Goal: Information Seeking & Learning: Learn about a topic

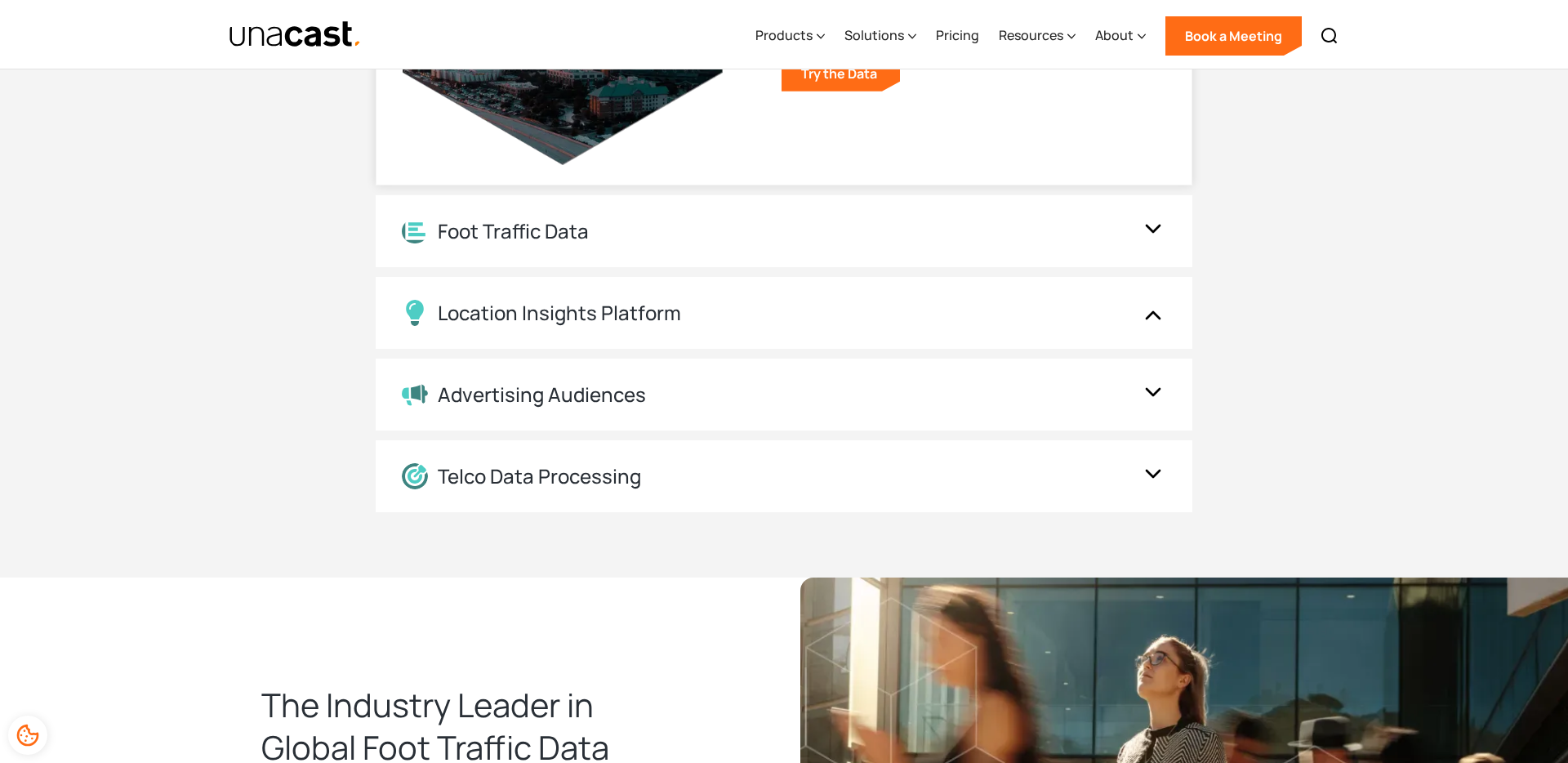
scroll to position [2005, 0]
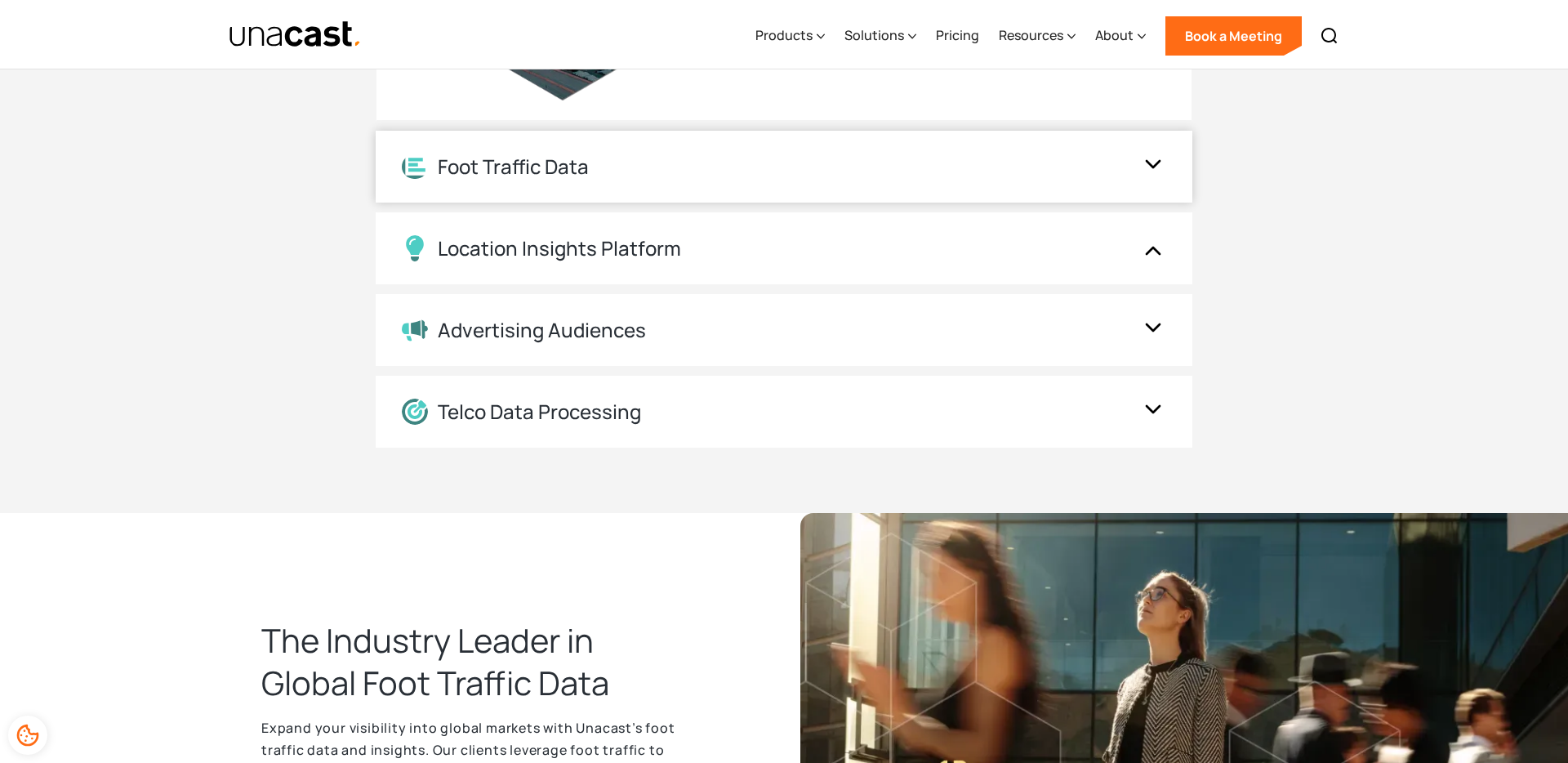
click at [751, 149] on div "Foot Traffic Data" at bounding box center [784, 167] width 817 height 72
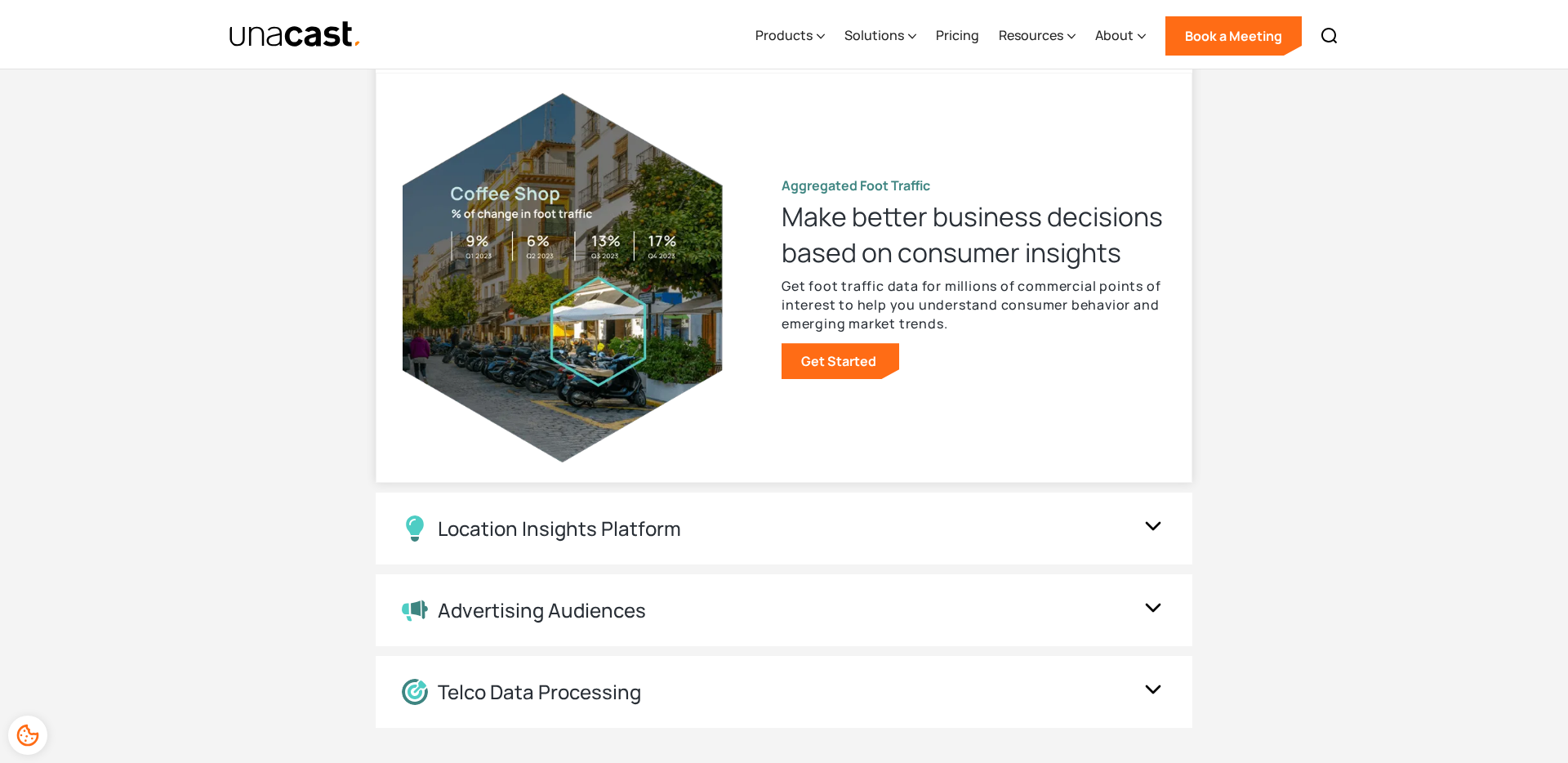
scroll to position [1688, 0]
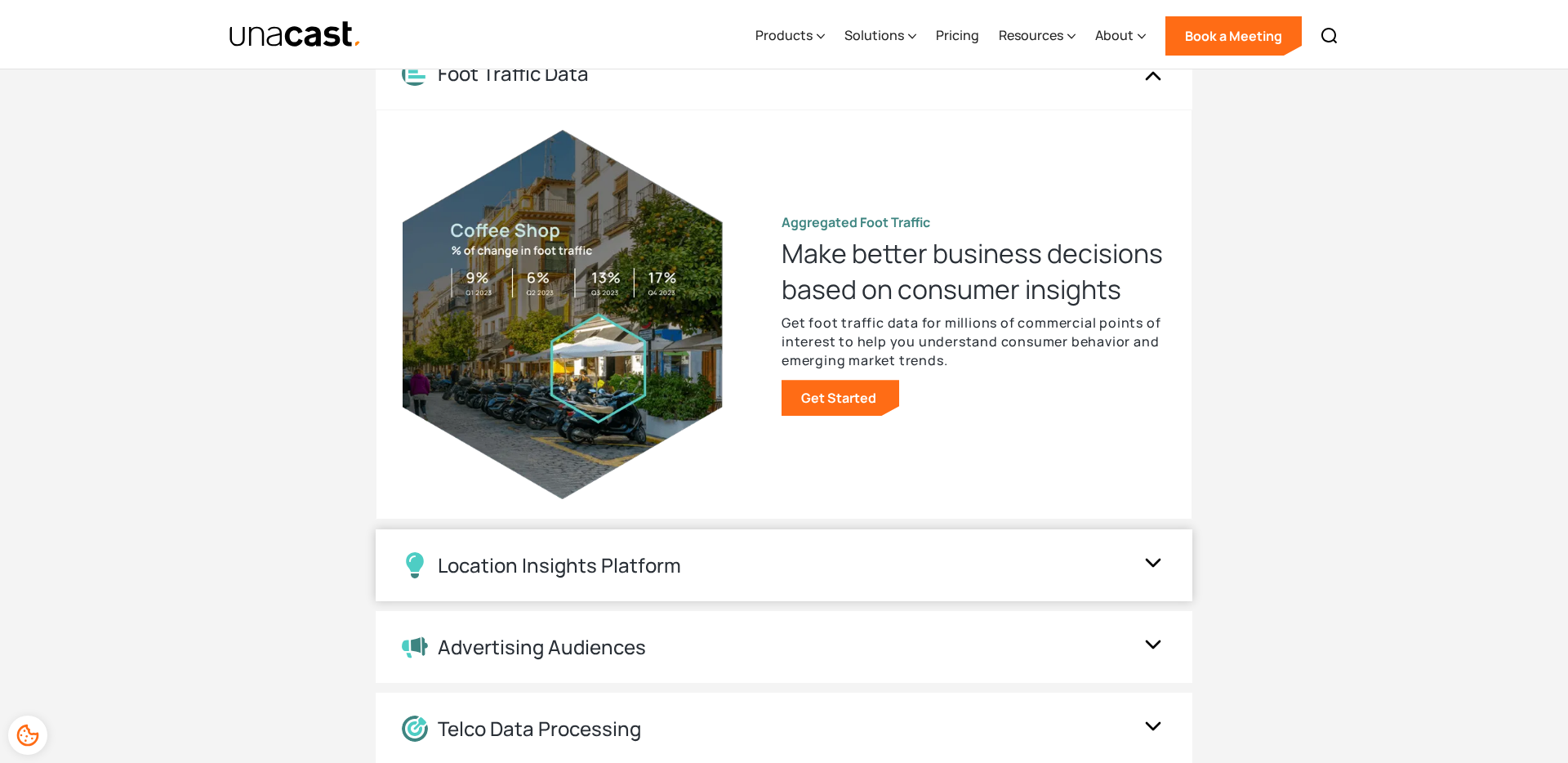
click at [793, 581] on div "Location Insights Platform" at bounding box center [784, 565] width 817 height 72
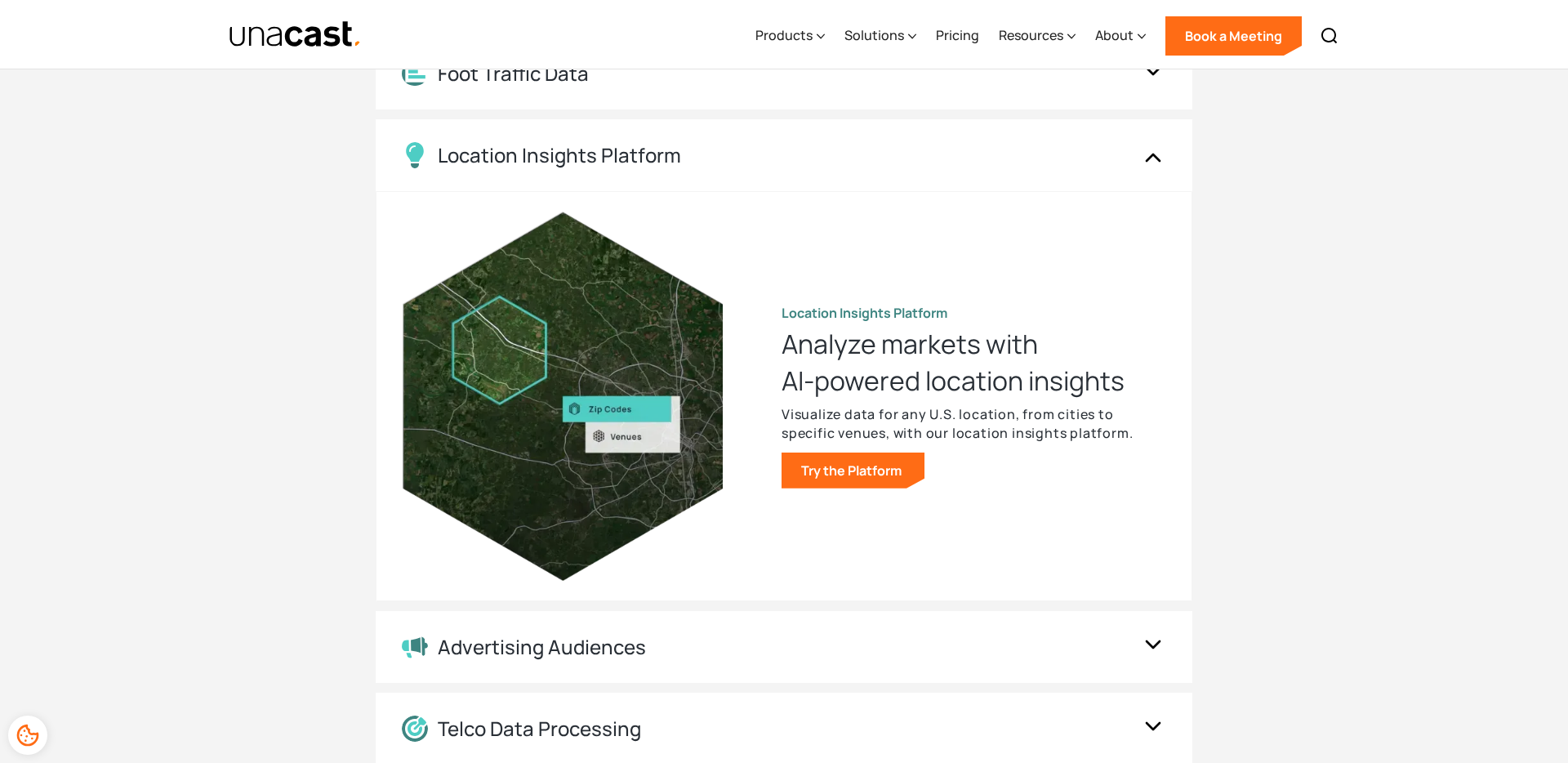
click at [808, 685] on div "Location Data Location Data Understand human mobility for any area of interest …" at bounding box center [784, 360] width 817 height 808
click at [801, 644] on div "Advertising Audiences" at bounding box center [768, 648] width 732 height 24
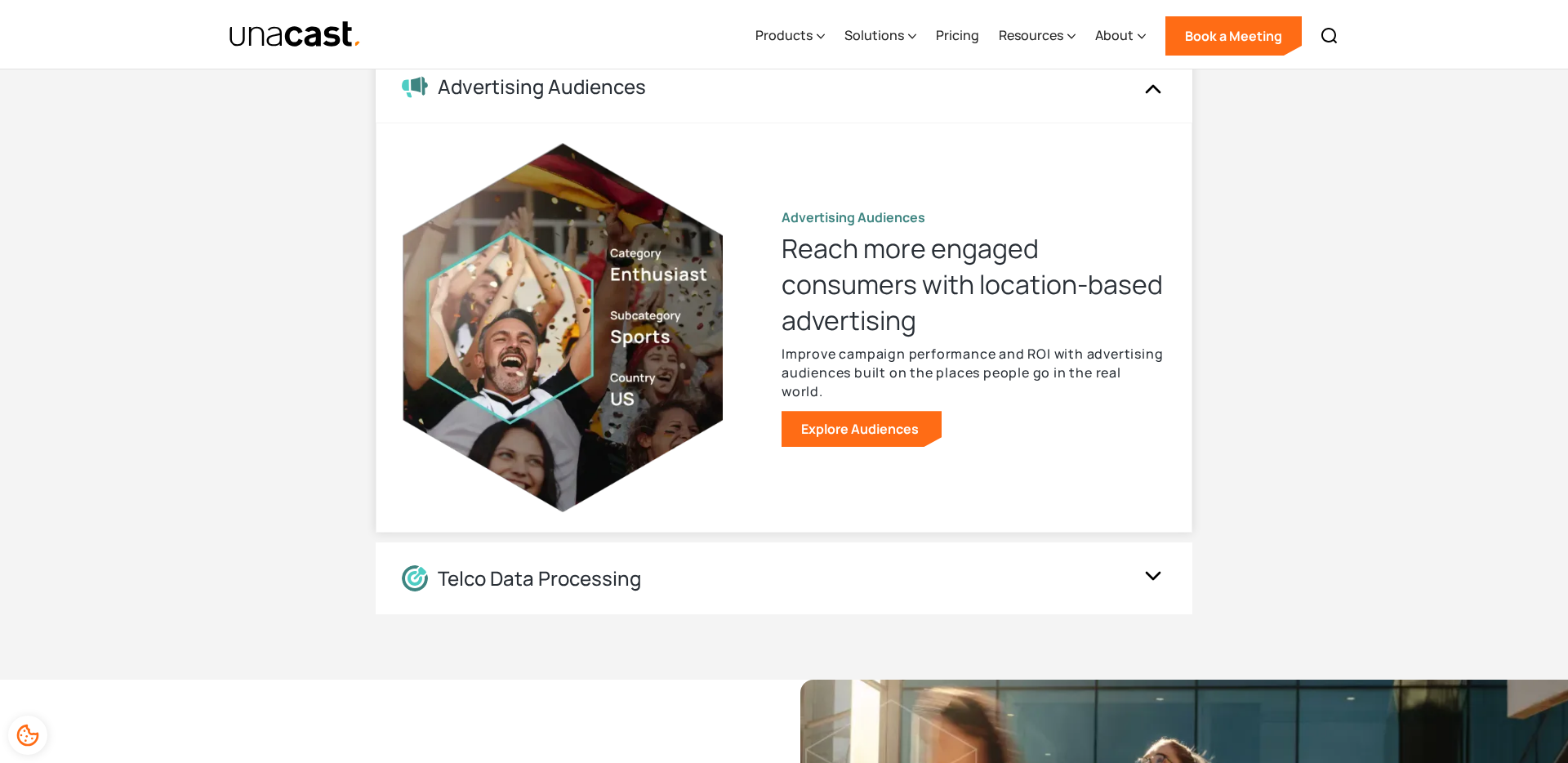
scroll to position [1944, 0]
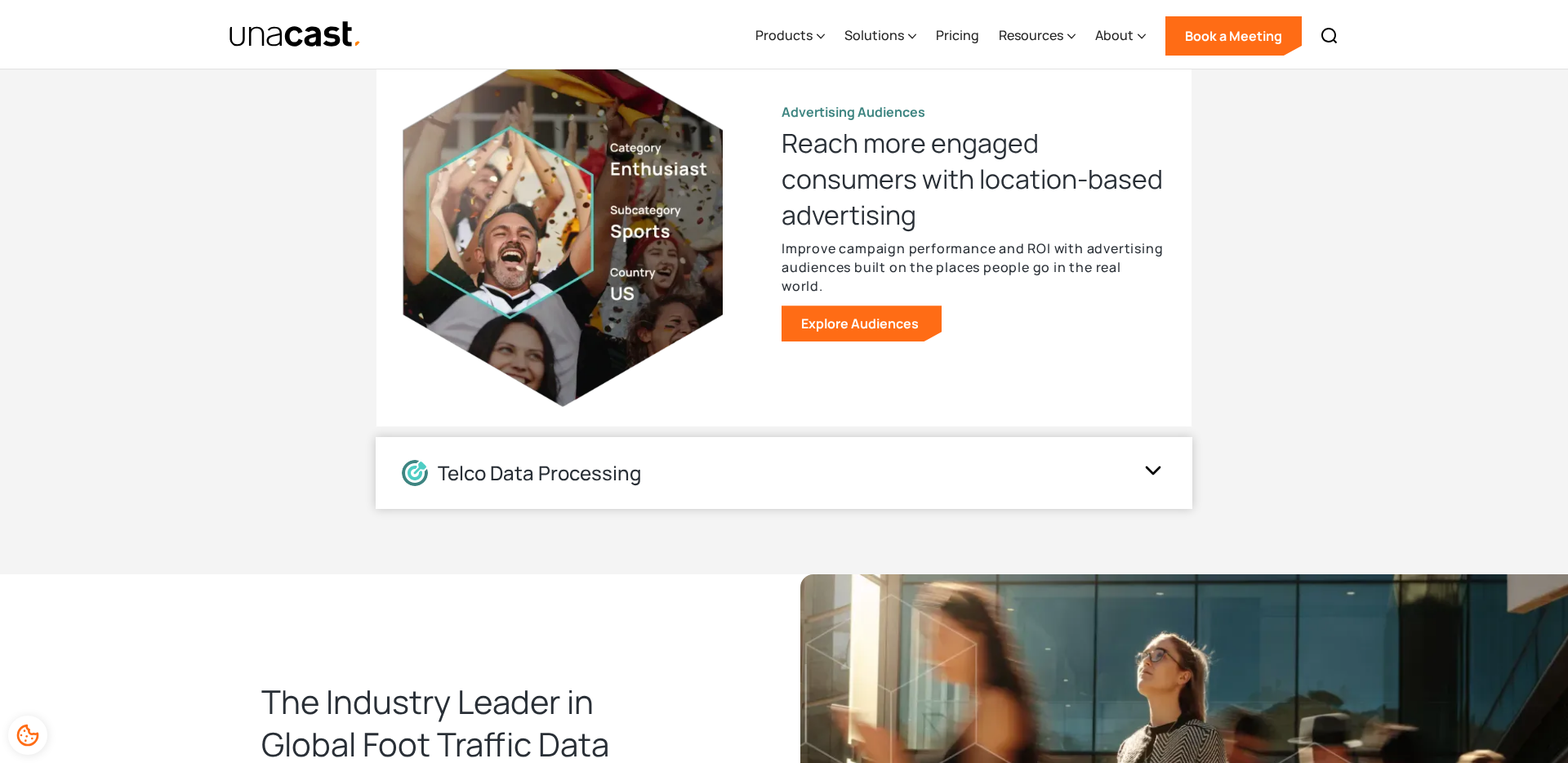
click at [787, 470] on div "Telco Data Processing" at bounding box center [768, 473] width 732 height 27
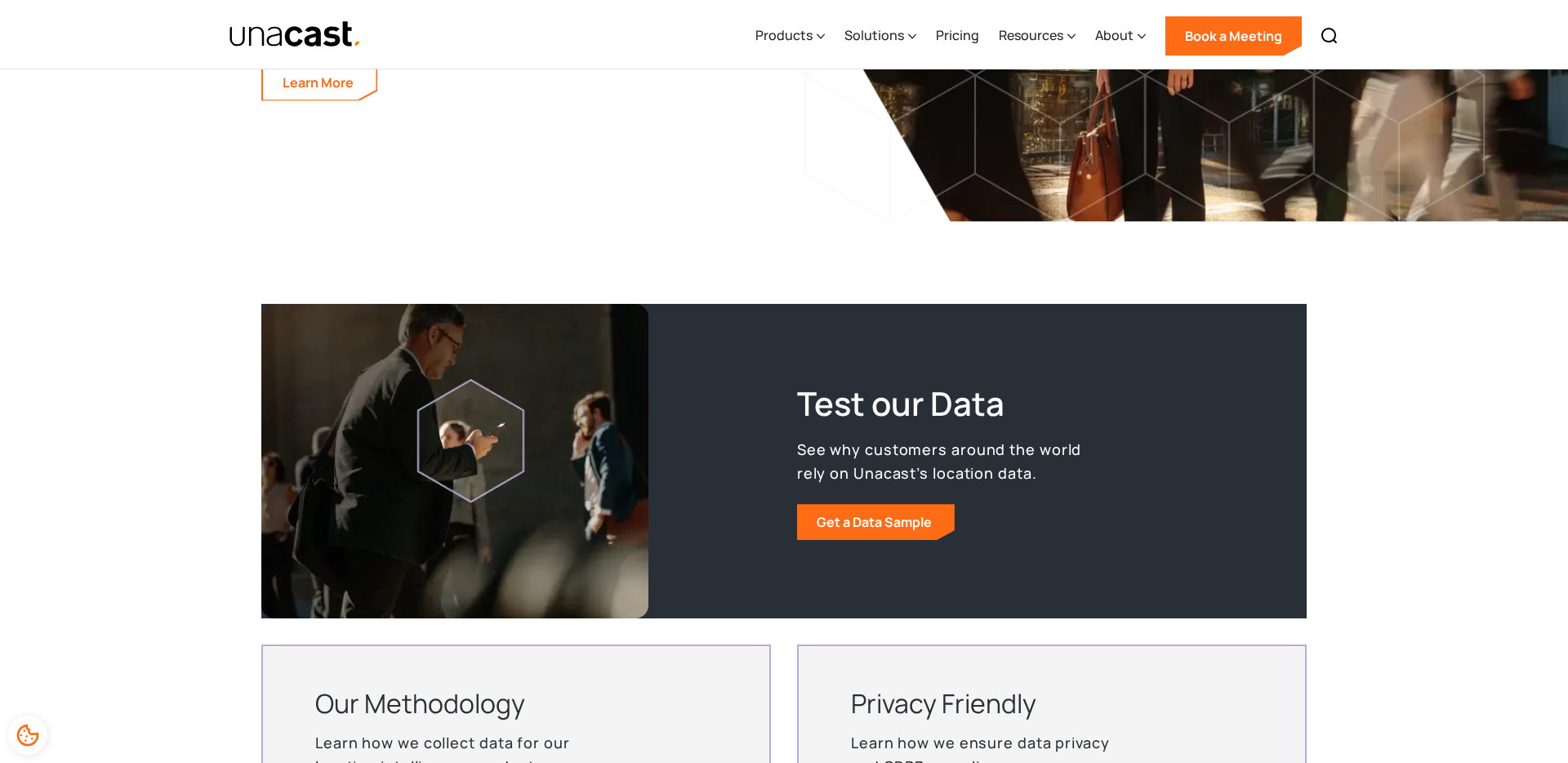
scroll to position [2854, 0]
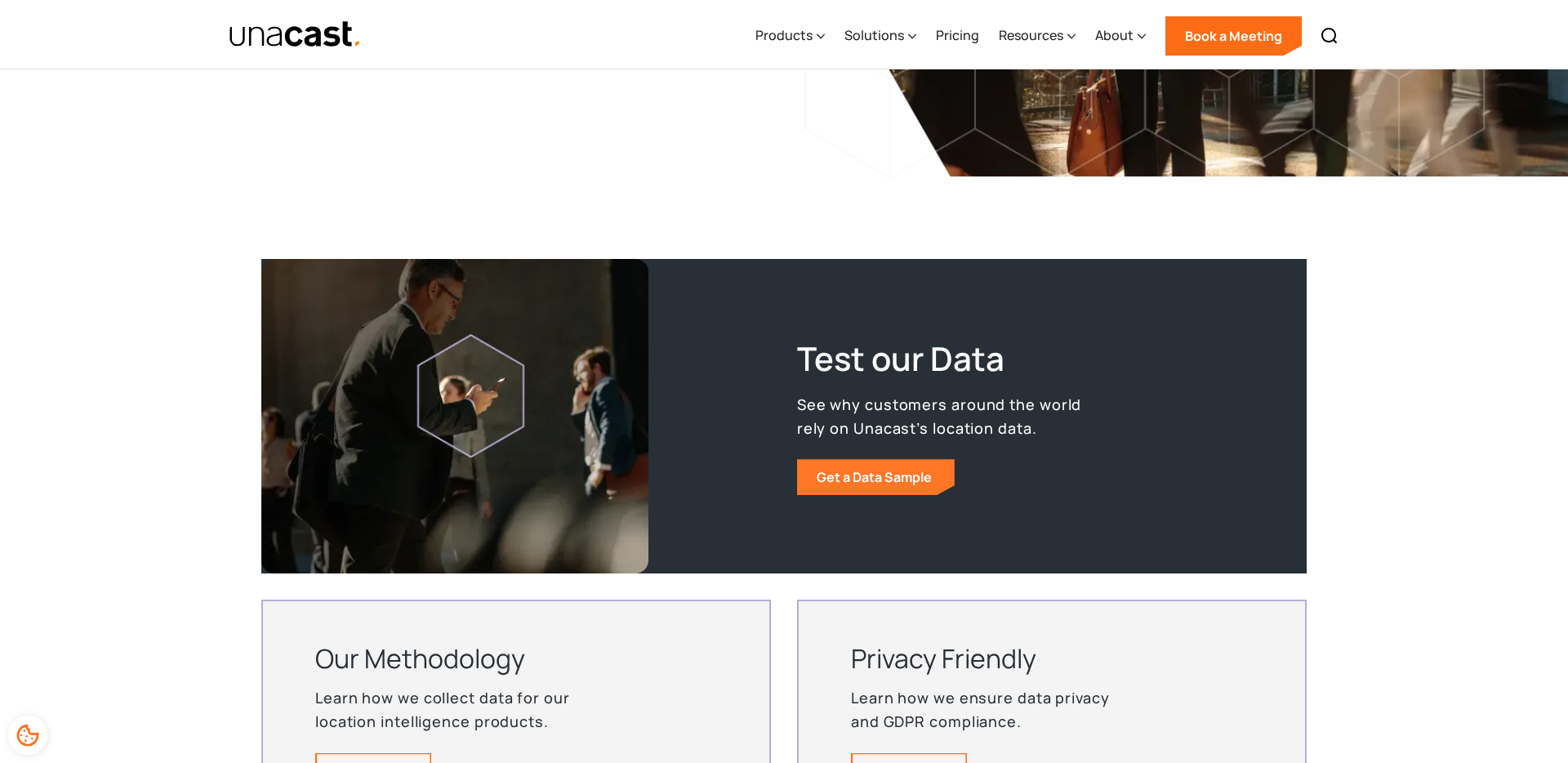
click at [870, 482] on link "Get a Data Sample" at bounding box center [876, 477] width 158 height 35
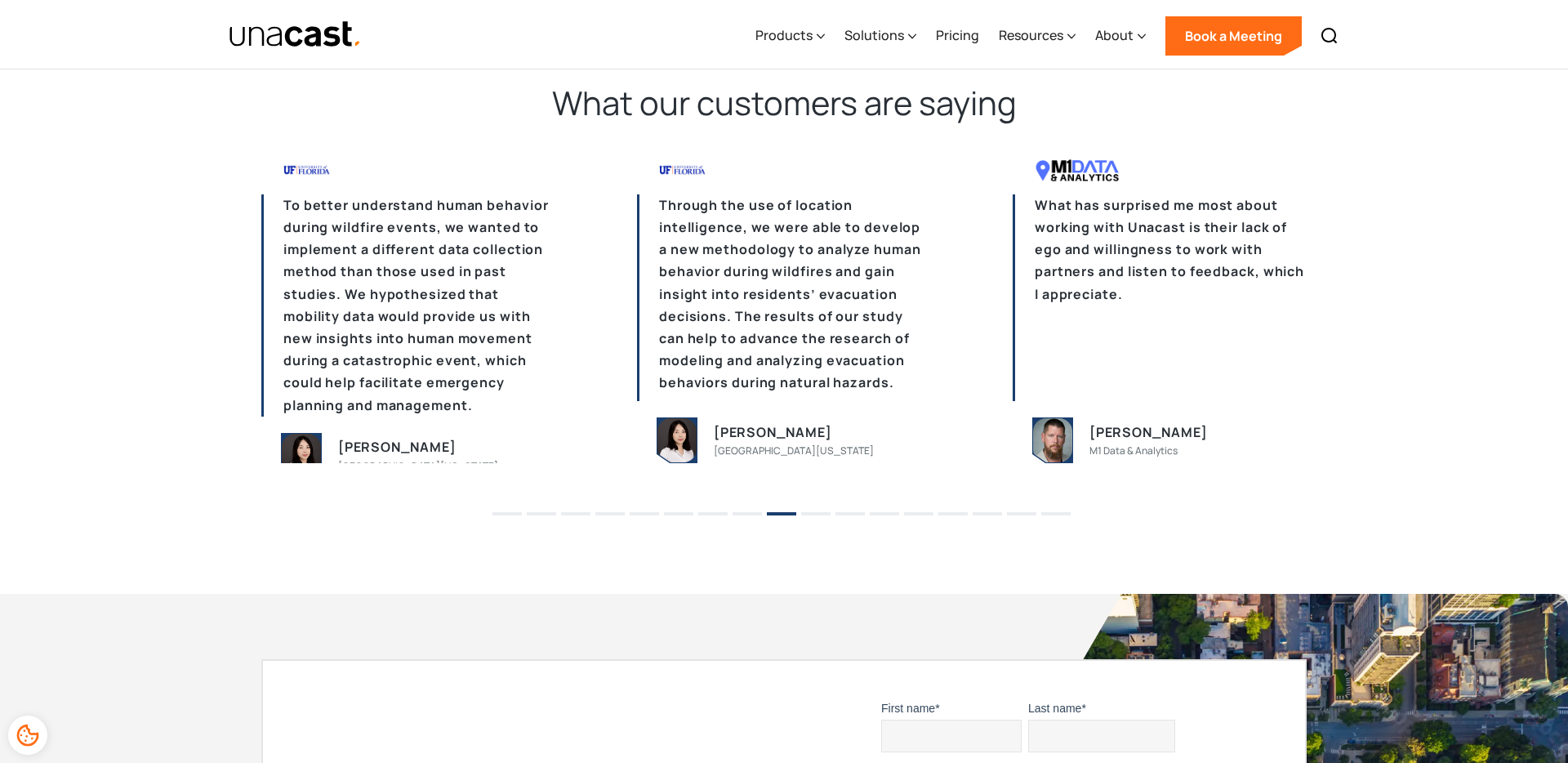
scroll to position [4002, 0]
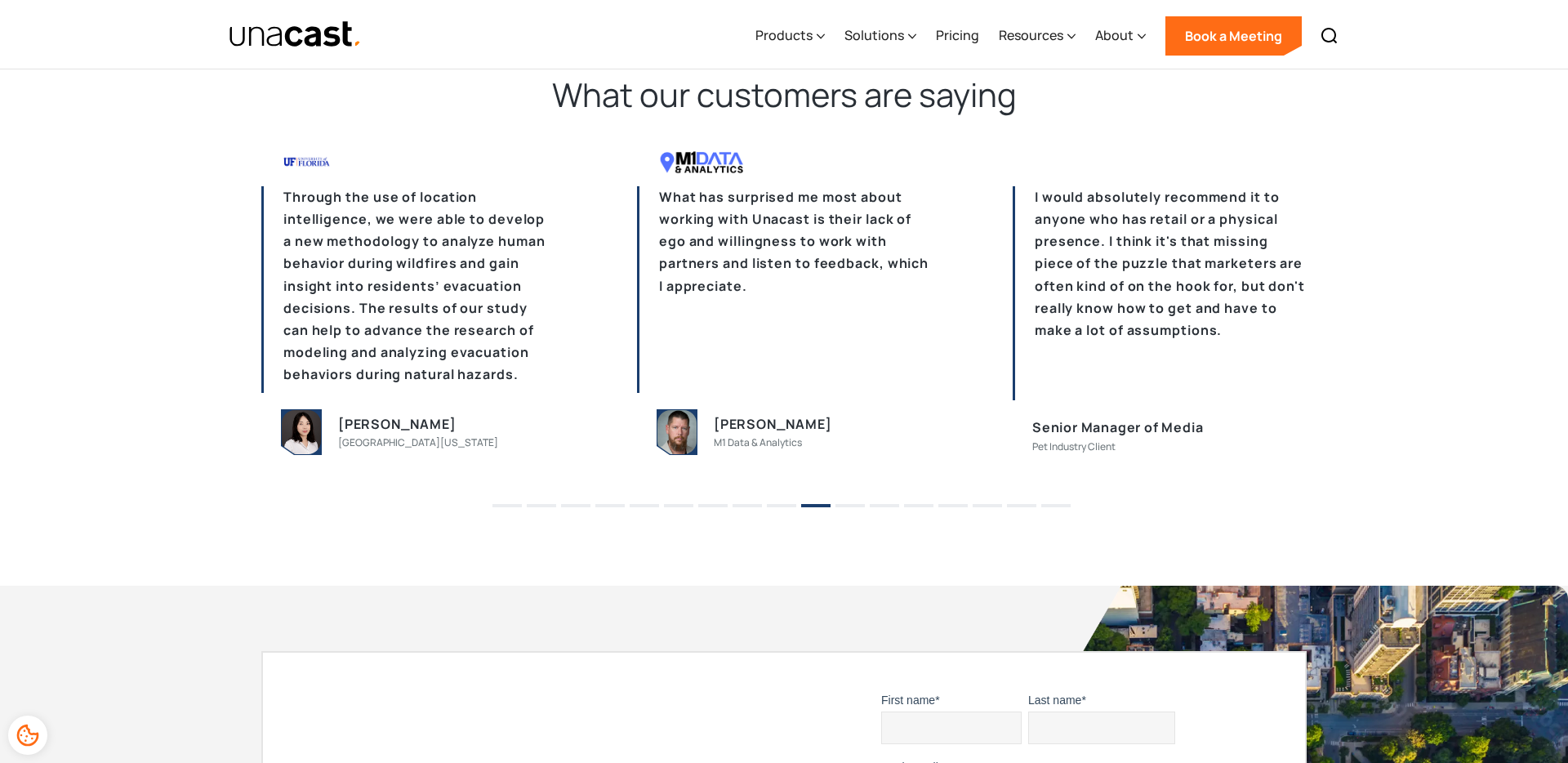
click at [783, 506] on button "9" at bounding box center [782, 505] width 30 height 3
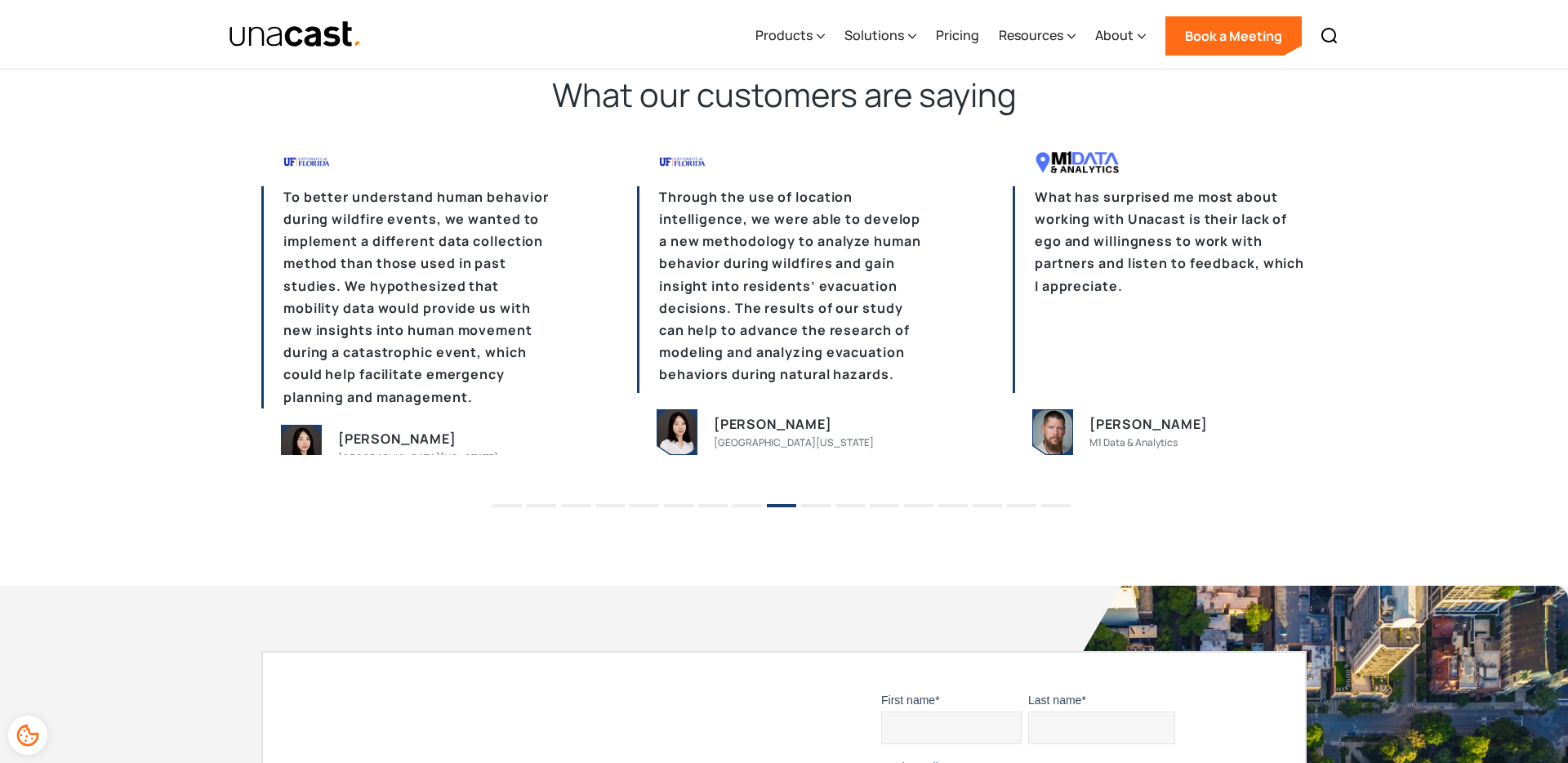
click at [747, 503] on li "8" at bounding box center [747, 500] width 30 height 25
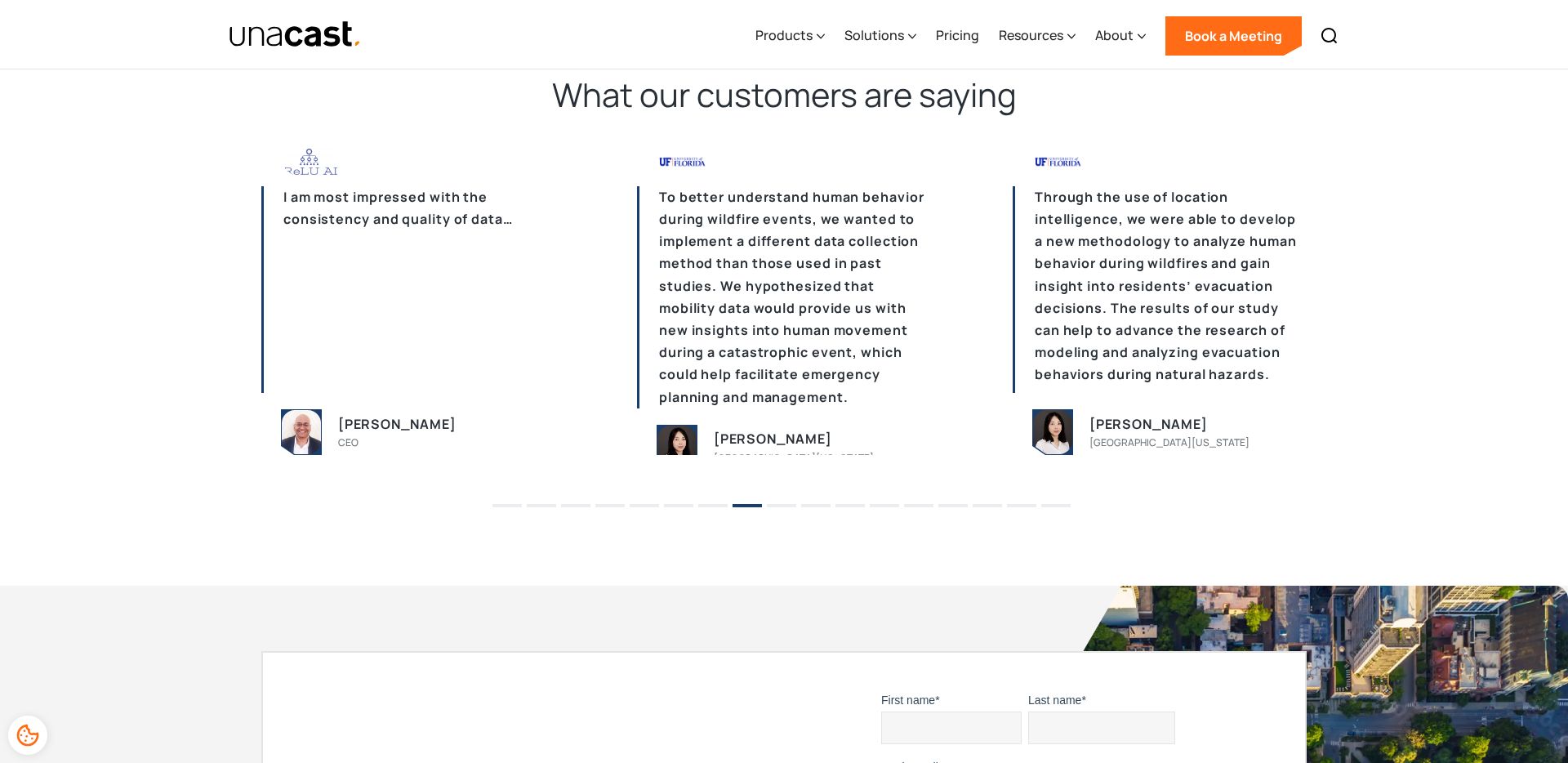
click at [704, 505] on button "7" at bounding box center [714, 505] width 30 height 3
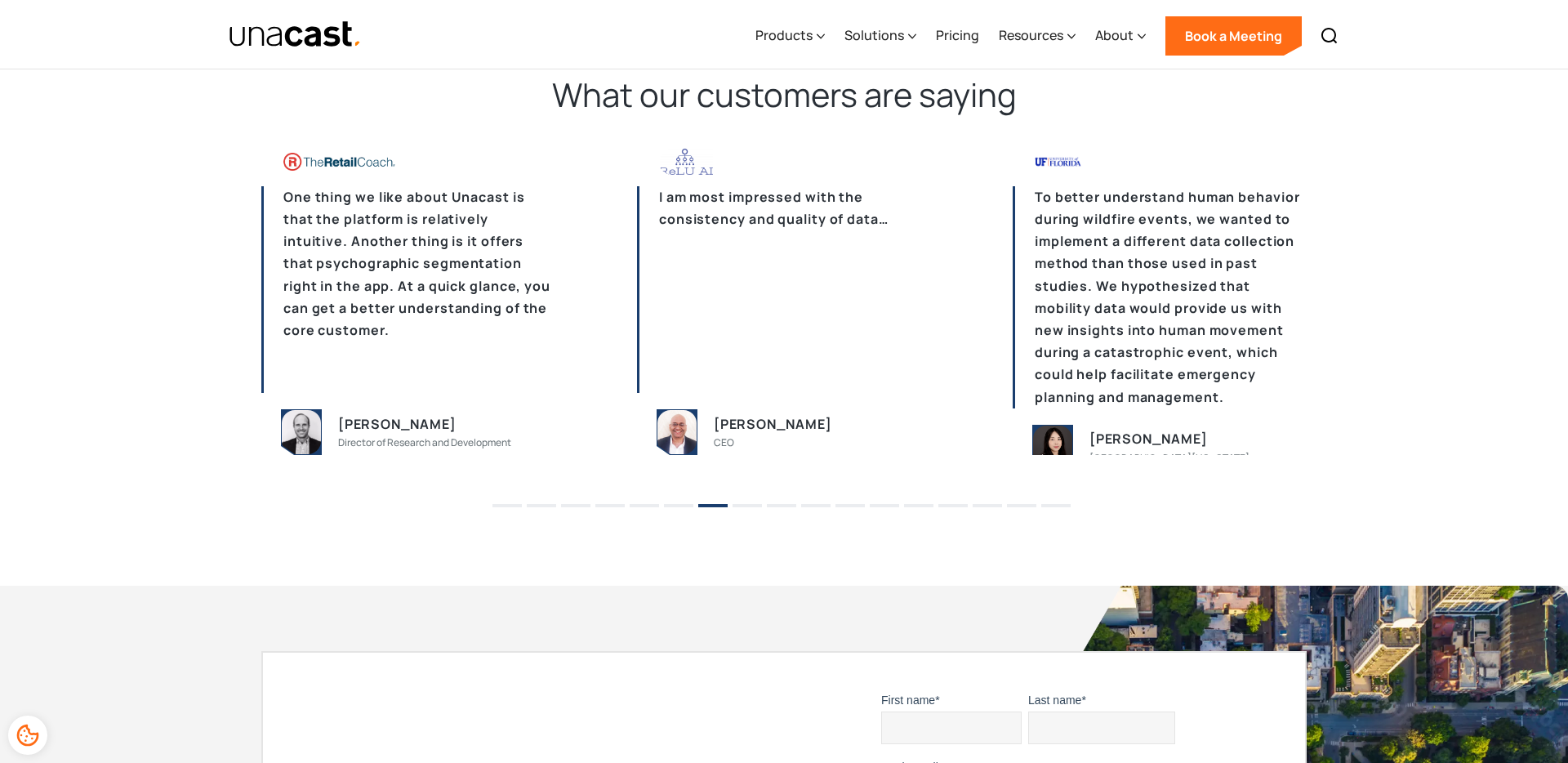
click at [675, 504] on button "6" at bounding box center [679, 505] width 30 height 3
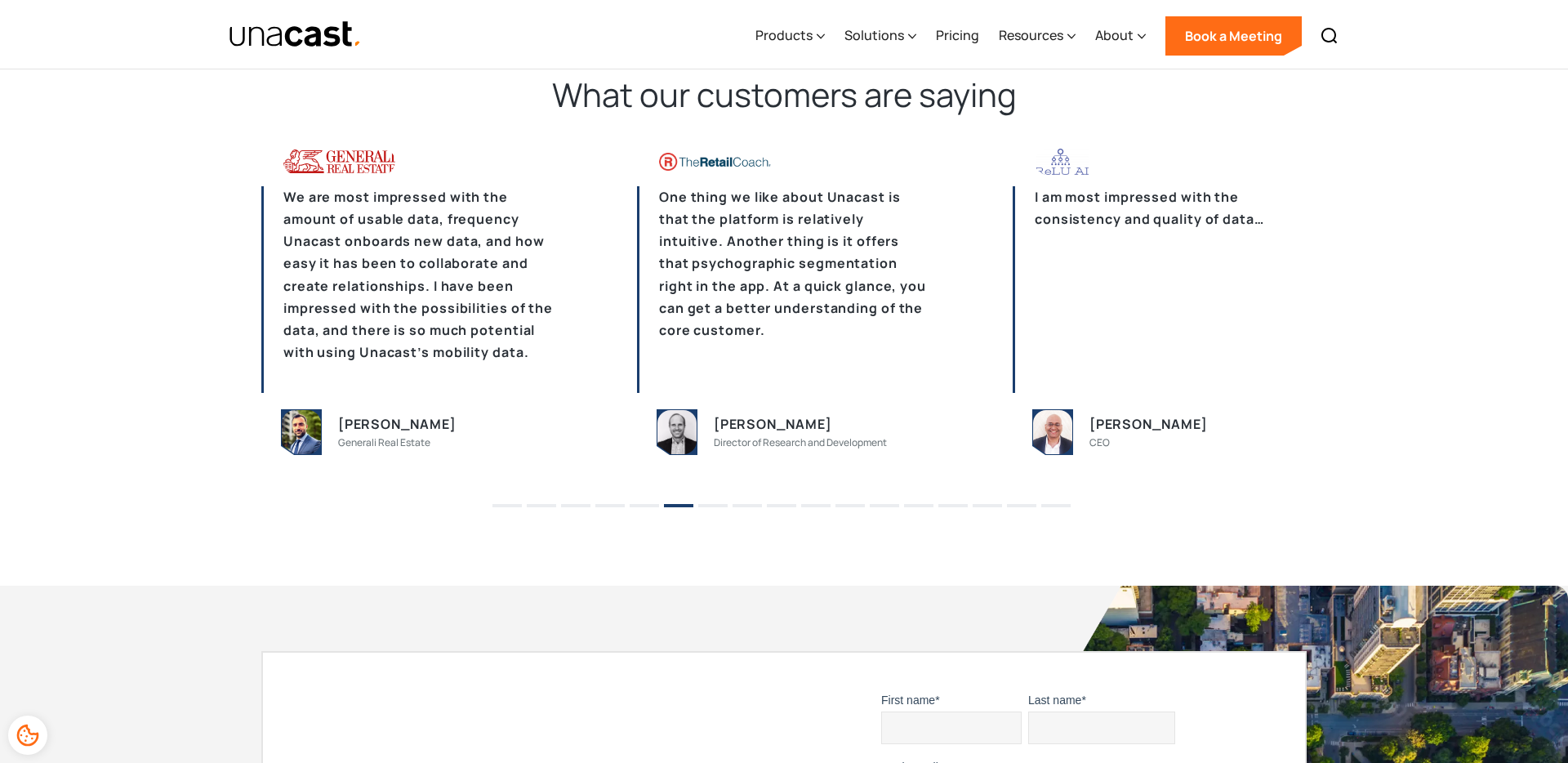
click at [627, 504] on ul "1 2 3 4 5 6 7 8 9 10 11 12 13 14 15 16 17" at bounding box center [784, 500] width 1568 height 25
click at [632, 508] on li "5" at bounding box center [645, 500] width 30 height 25
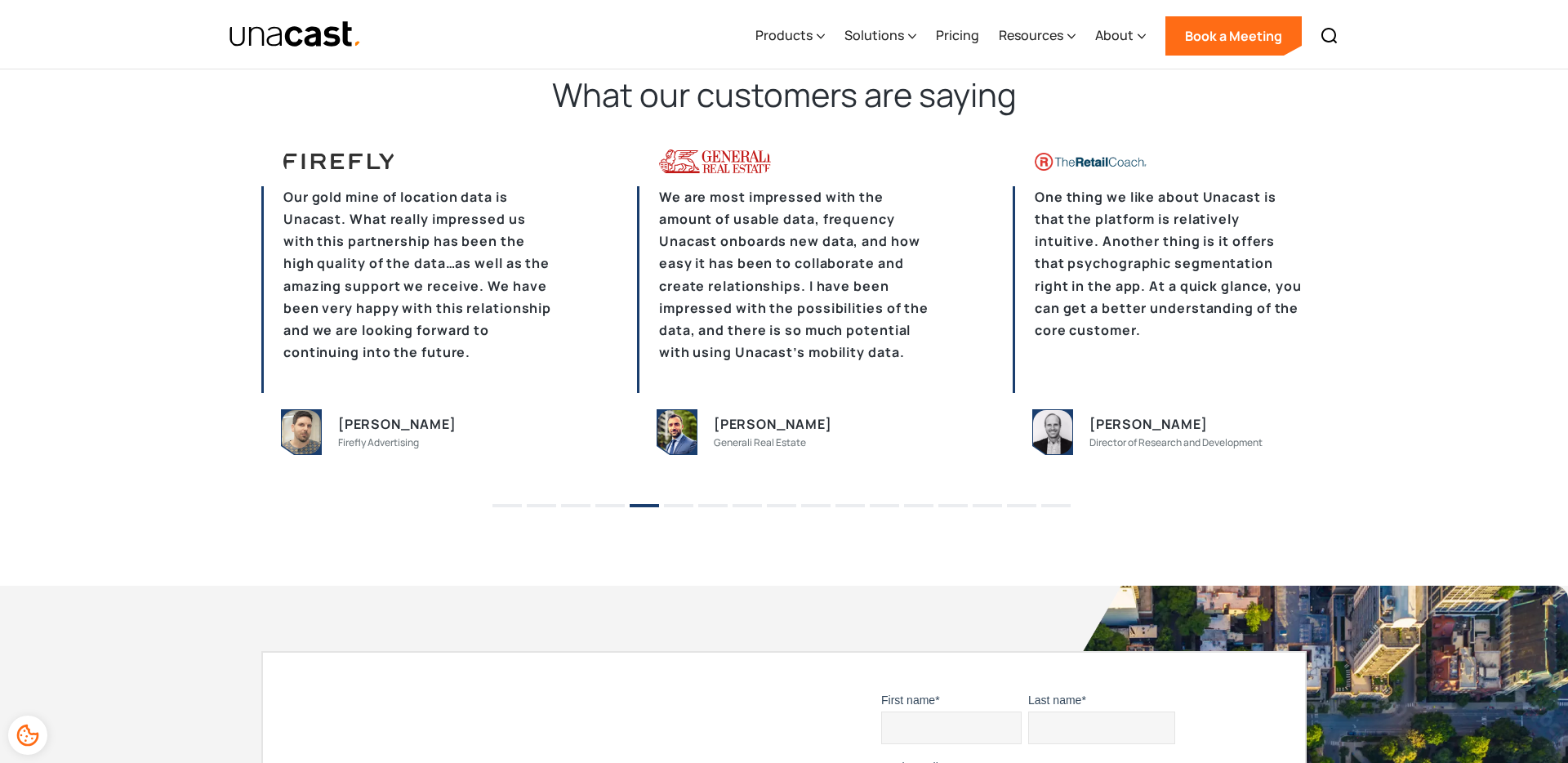
click at [621, 508] on li "4" at bounding box center [610, 500] width 30 height 25
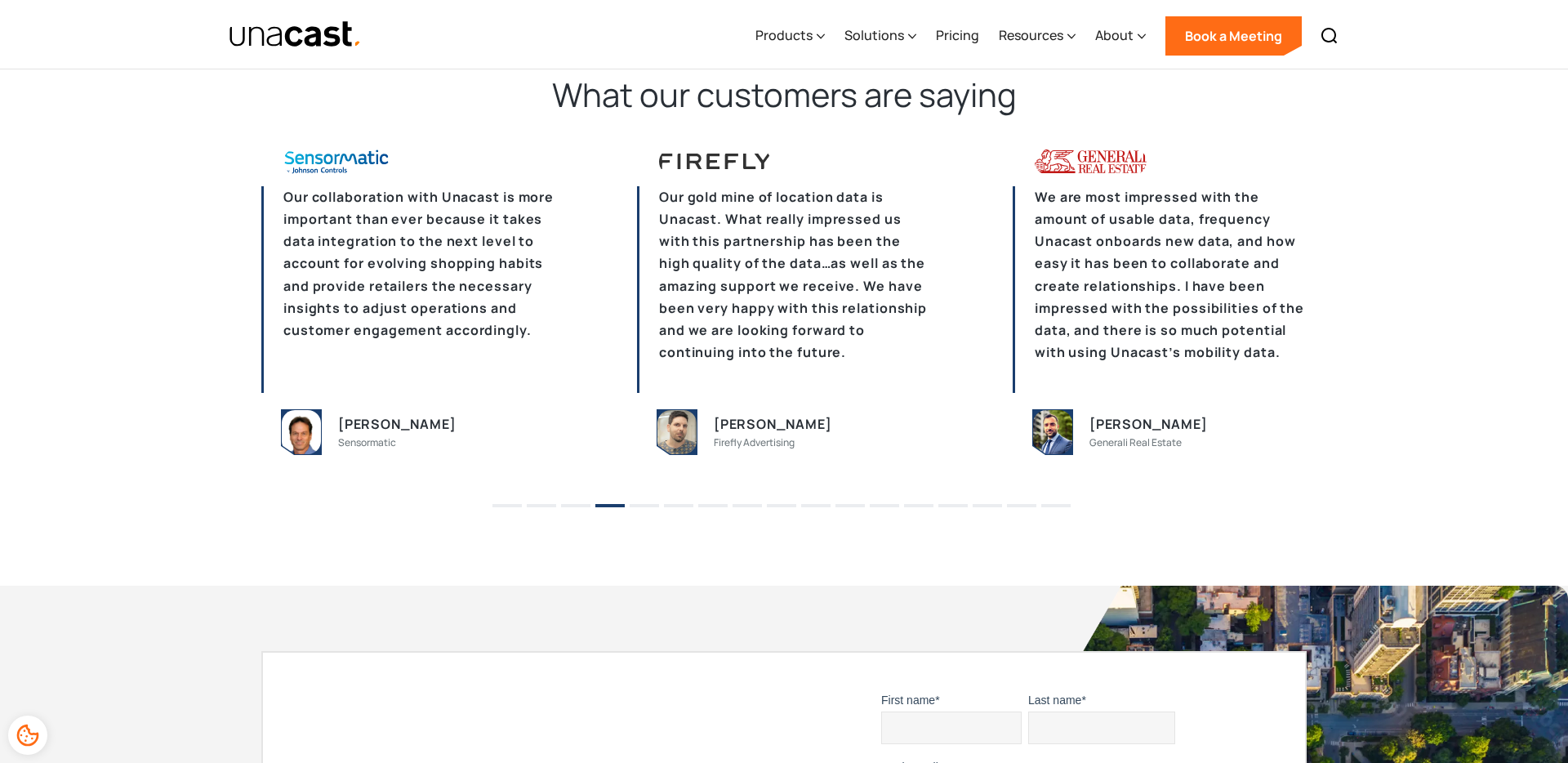
click at [575, 511] on li "3" at bounding box center [576, 500] width 30 height 25
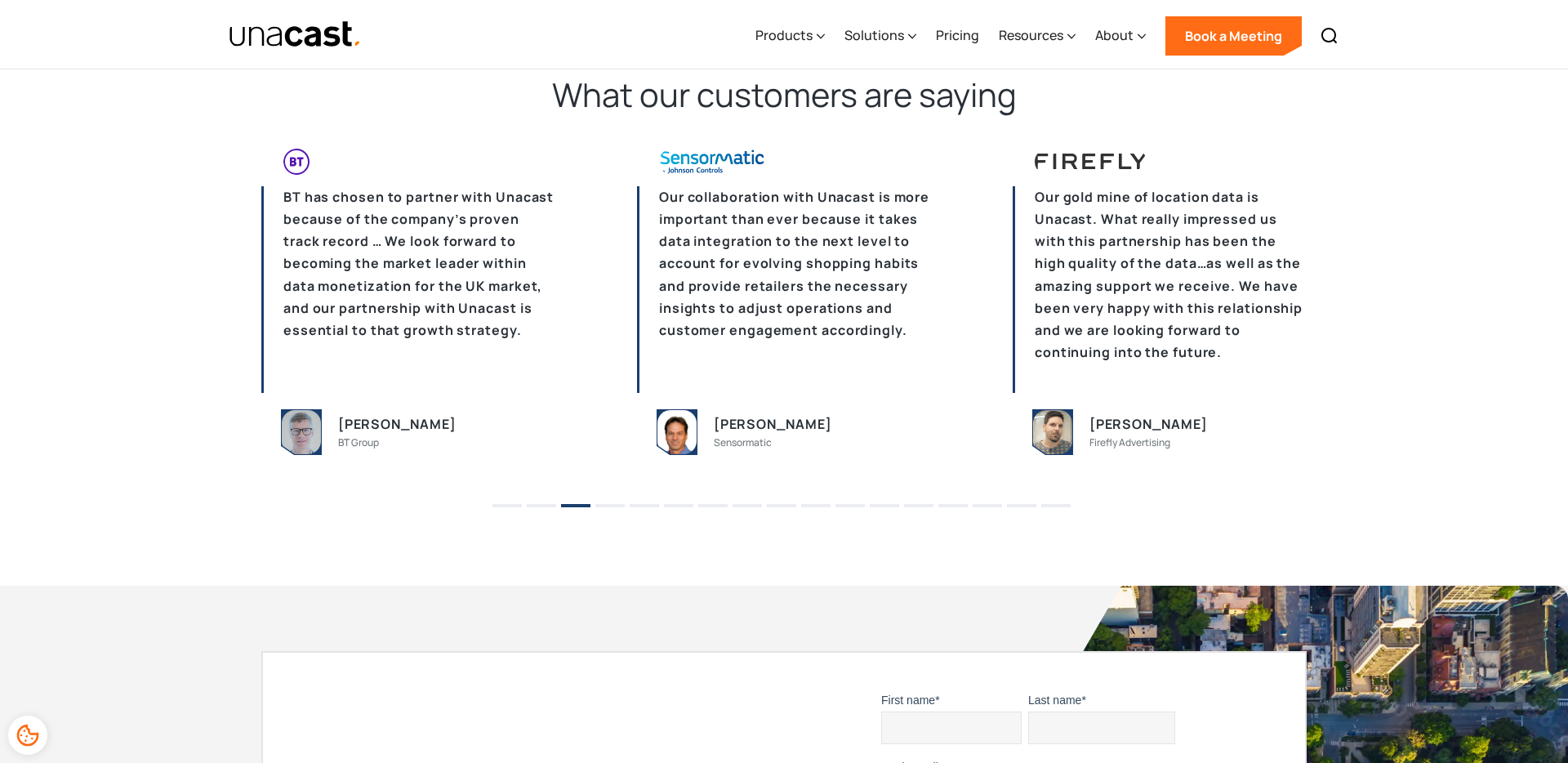
click at [544, 504] on button "2" at bounding box center [542, 505] width 30 height 3
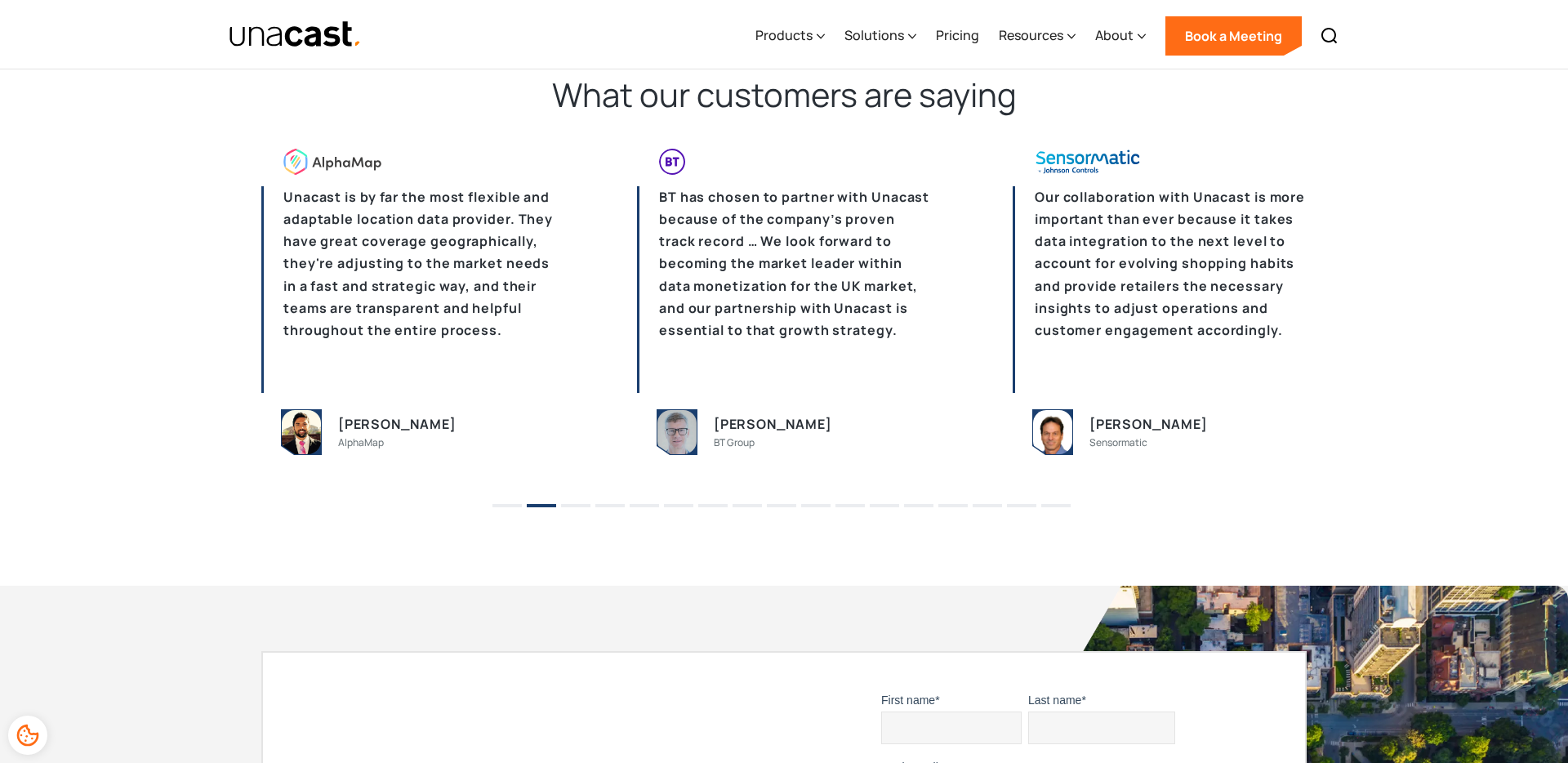
click at [495, 504] on button "1" at bounding box center [508, 505] width 30 height 3
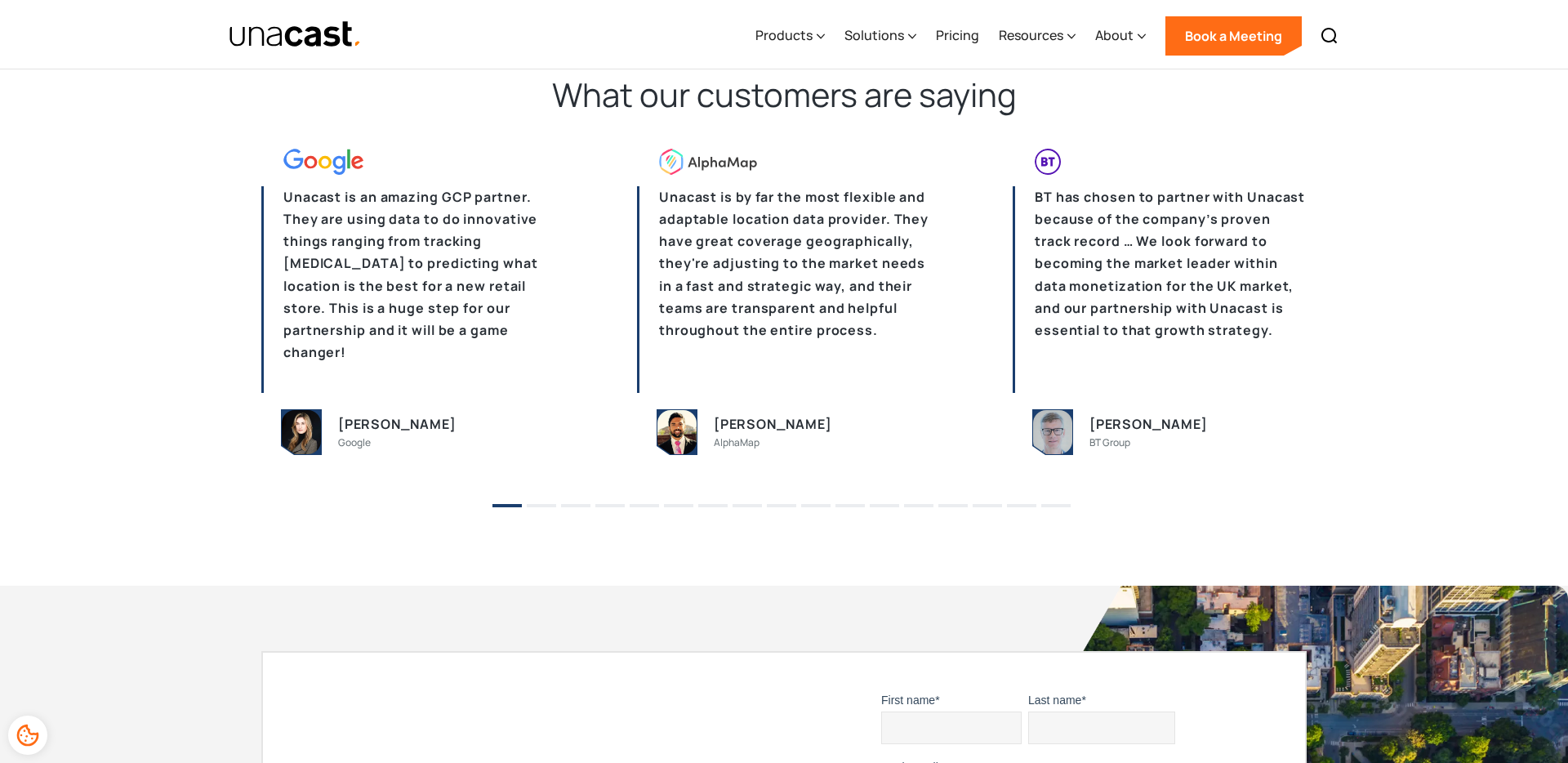
click at [1050, 501] on li "17" at bounding box center [1057, 500] width 30 height 25
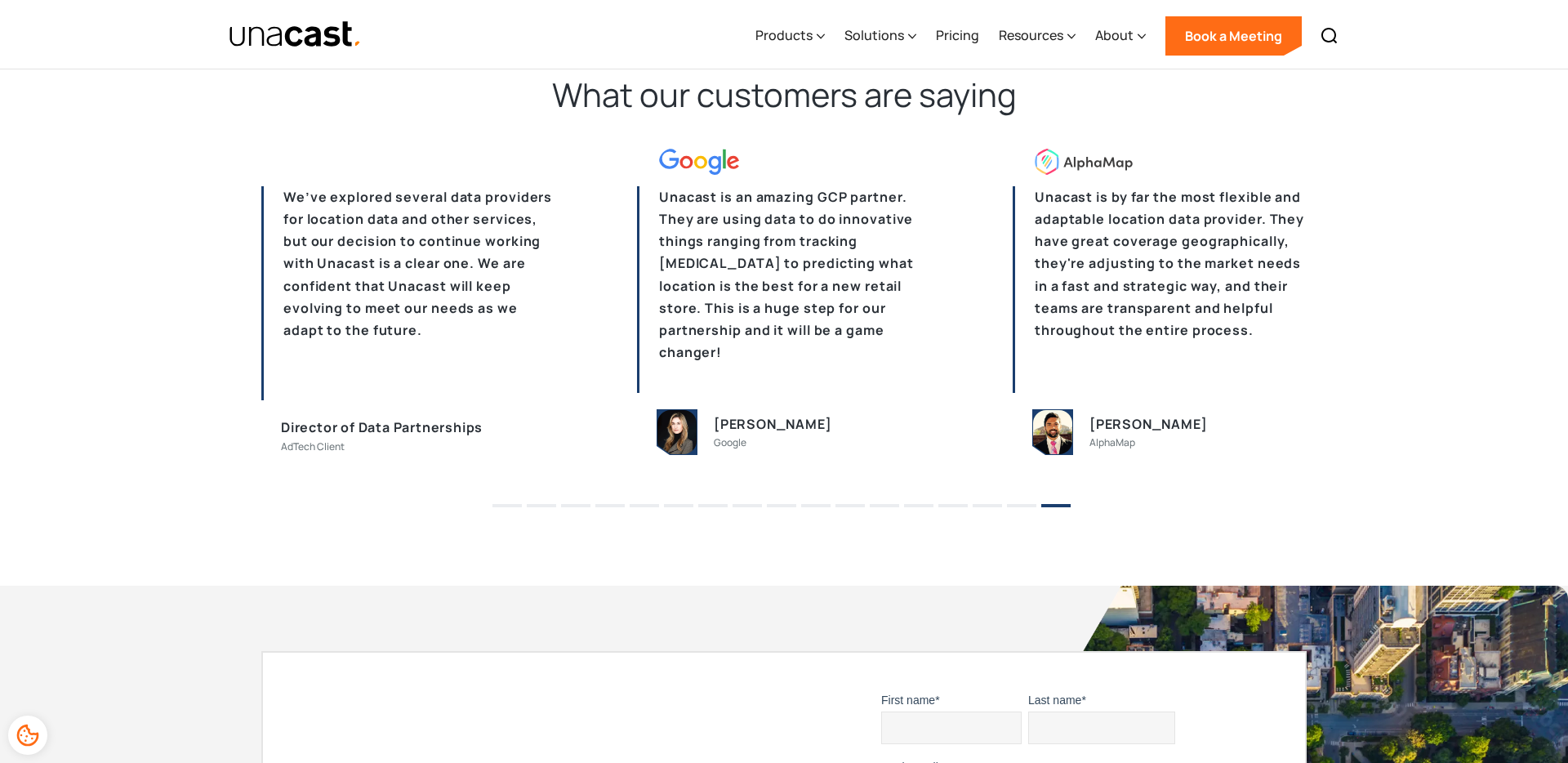
click at [994, 508] on li "15" at bounding box center [988, 500] width 30 height 25
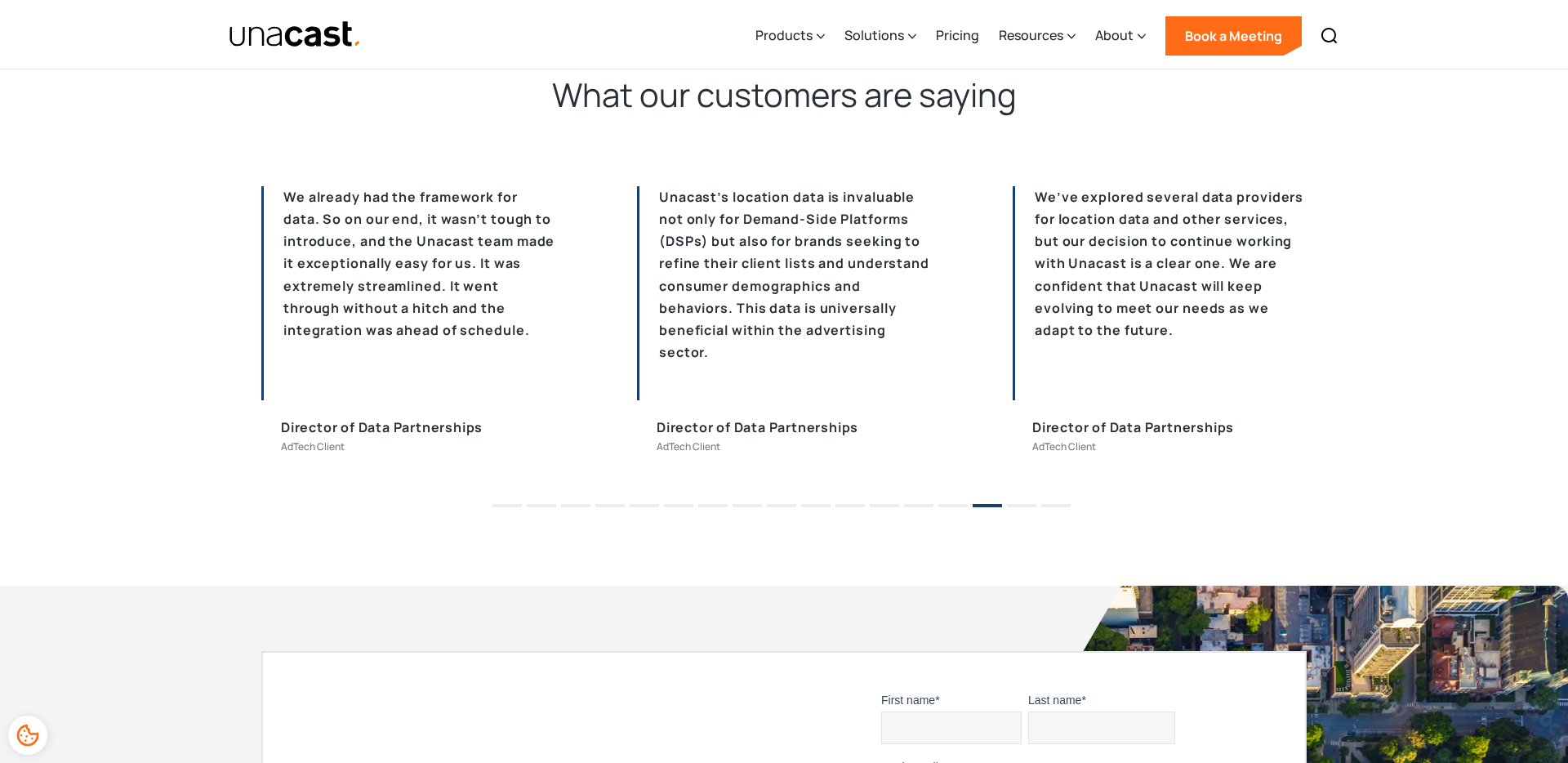
click at [950, 506] on button "14" at bounding box center [953, 505] width 30 height 3
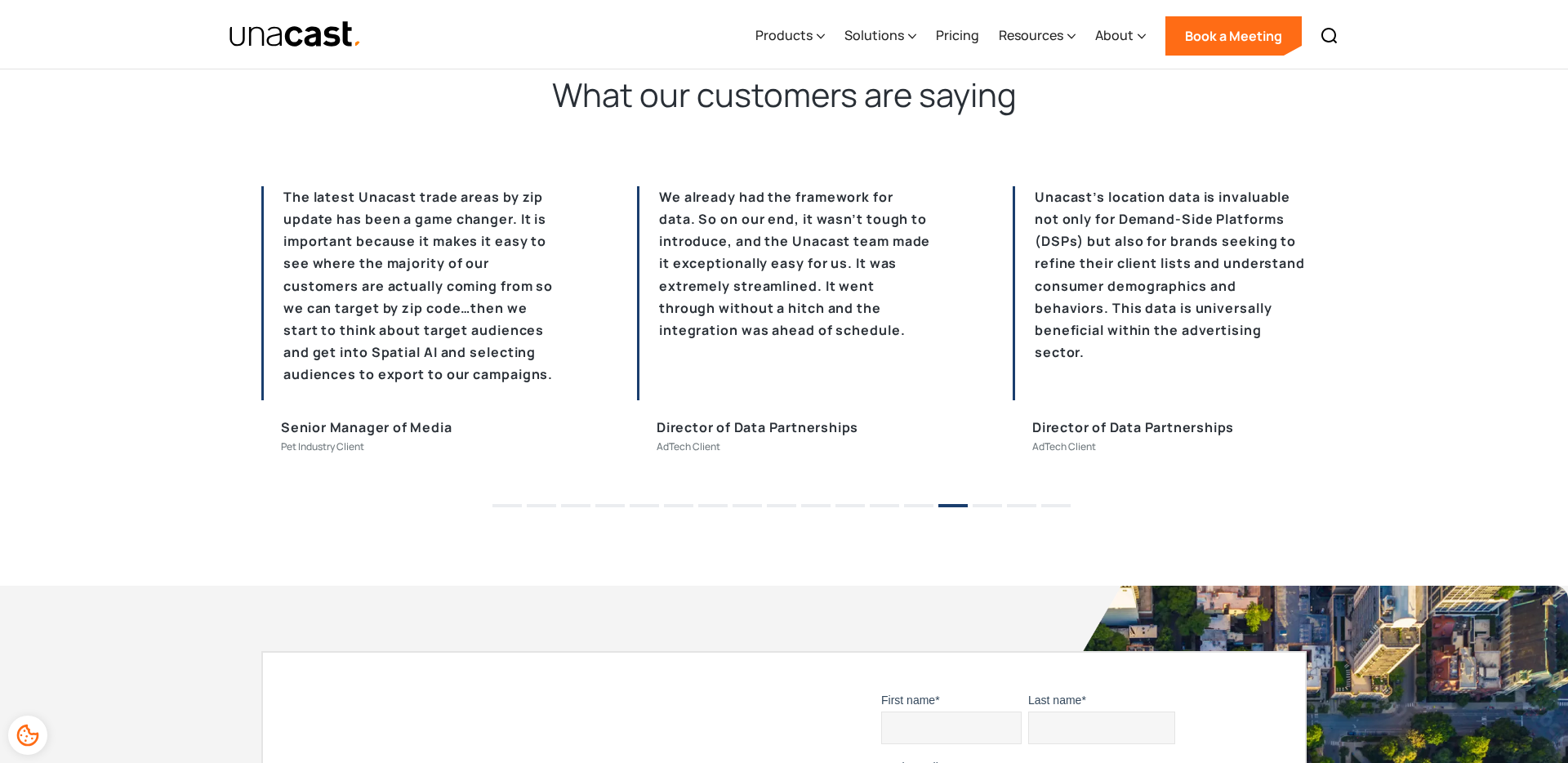
click at [903, 505] on ul "1 2 3 4 5 6 7 8 9 10 11 12 13 14 15 16 17" at bounding box center [784, 500] width 1568 height 25
click at [919, 505] on button "13" at bounding box center [919, 505] width 30 height 3
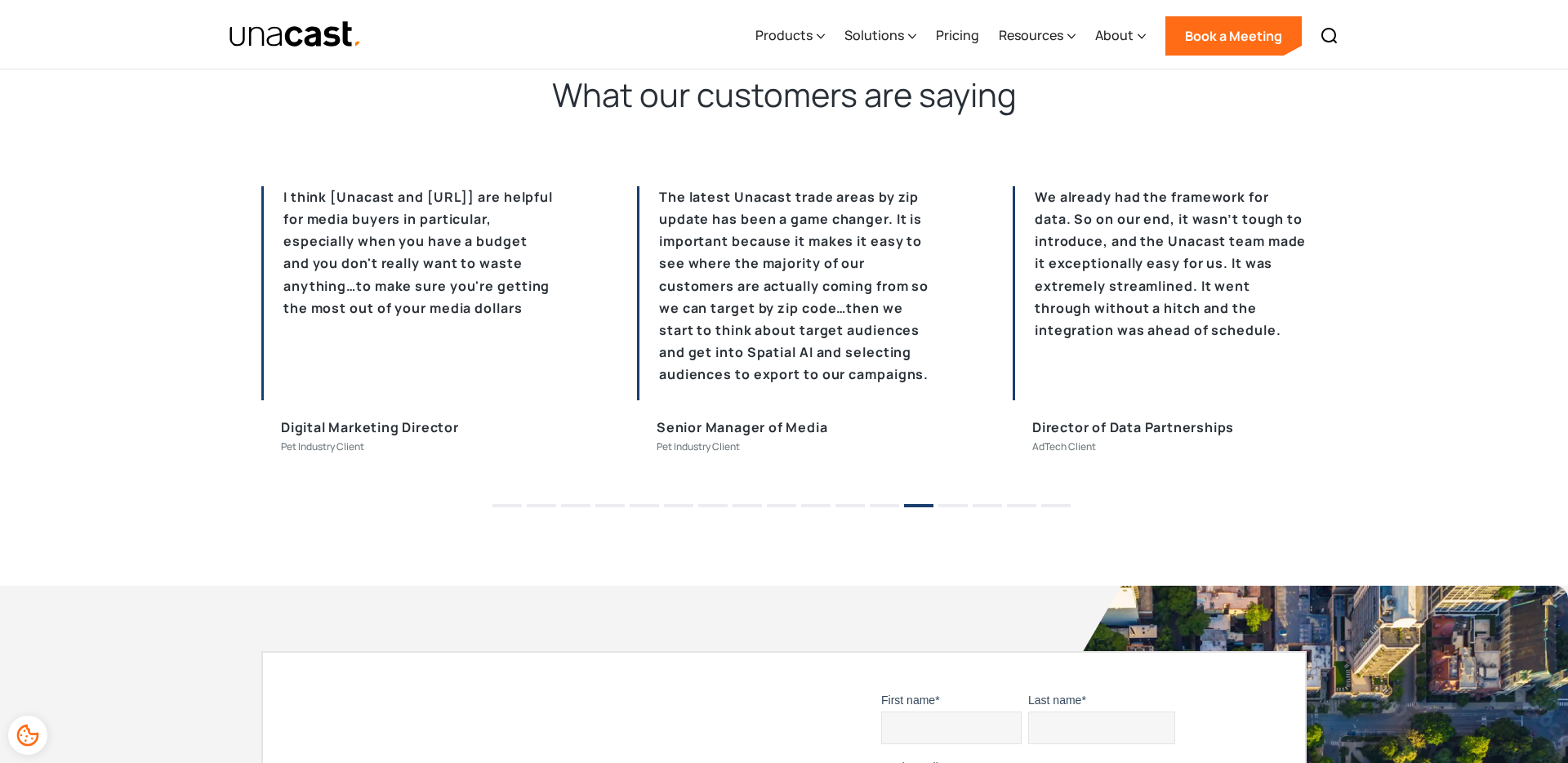
click at [875, 511] on li "12" at bounding box center [885, 500] width 30 height 25
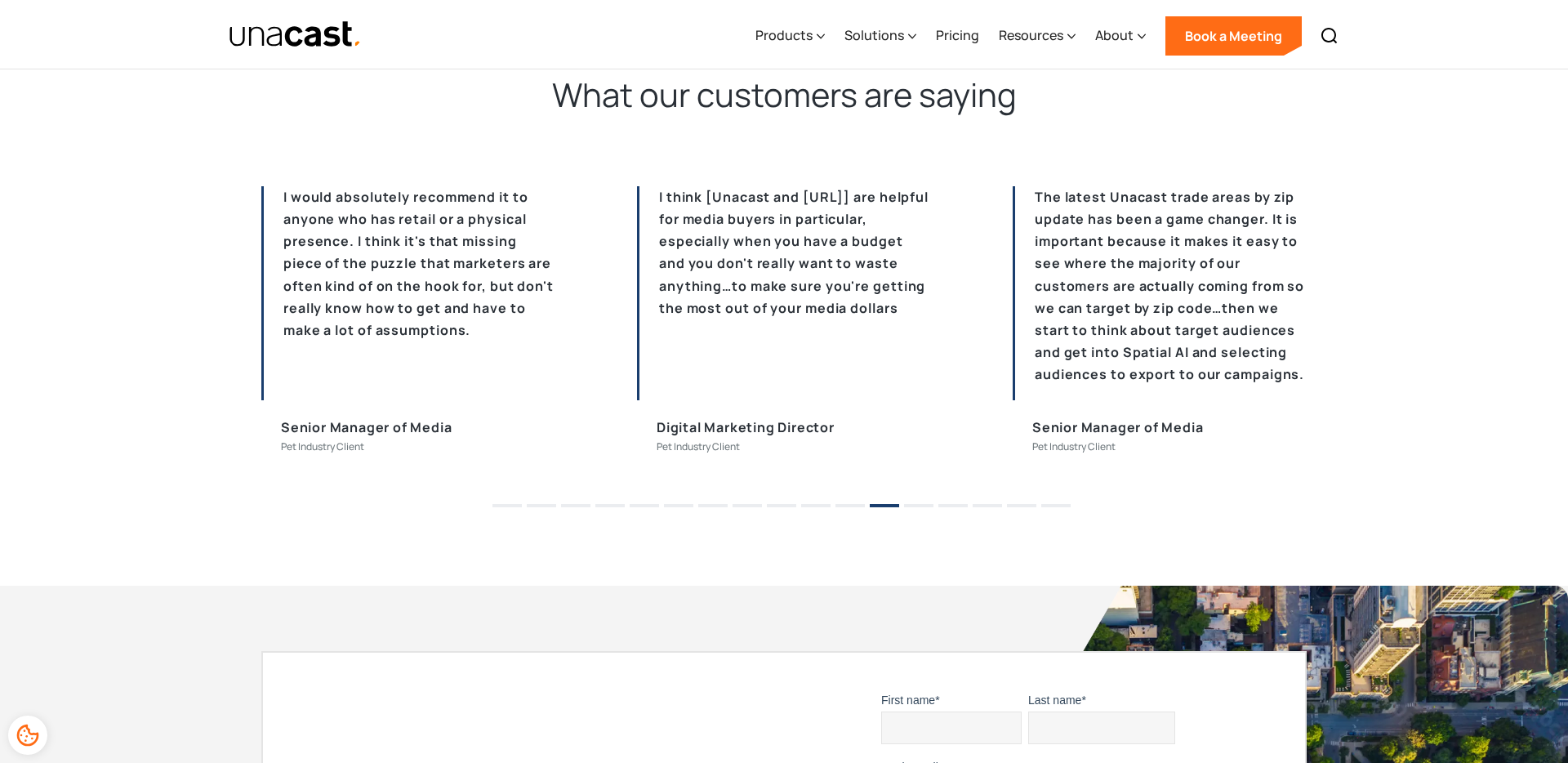
click at [847, 503] on li "11" at bounding box center [851, 500] width 30 height 25
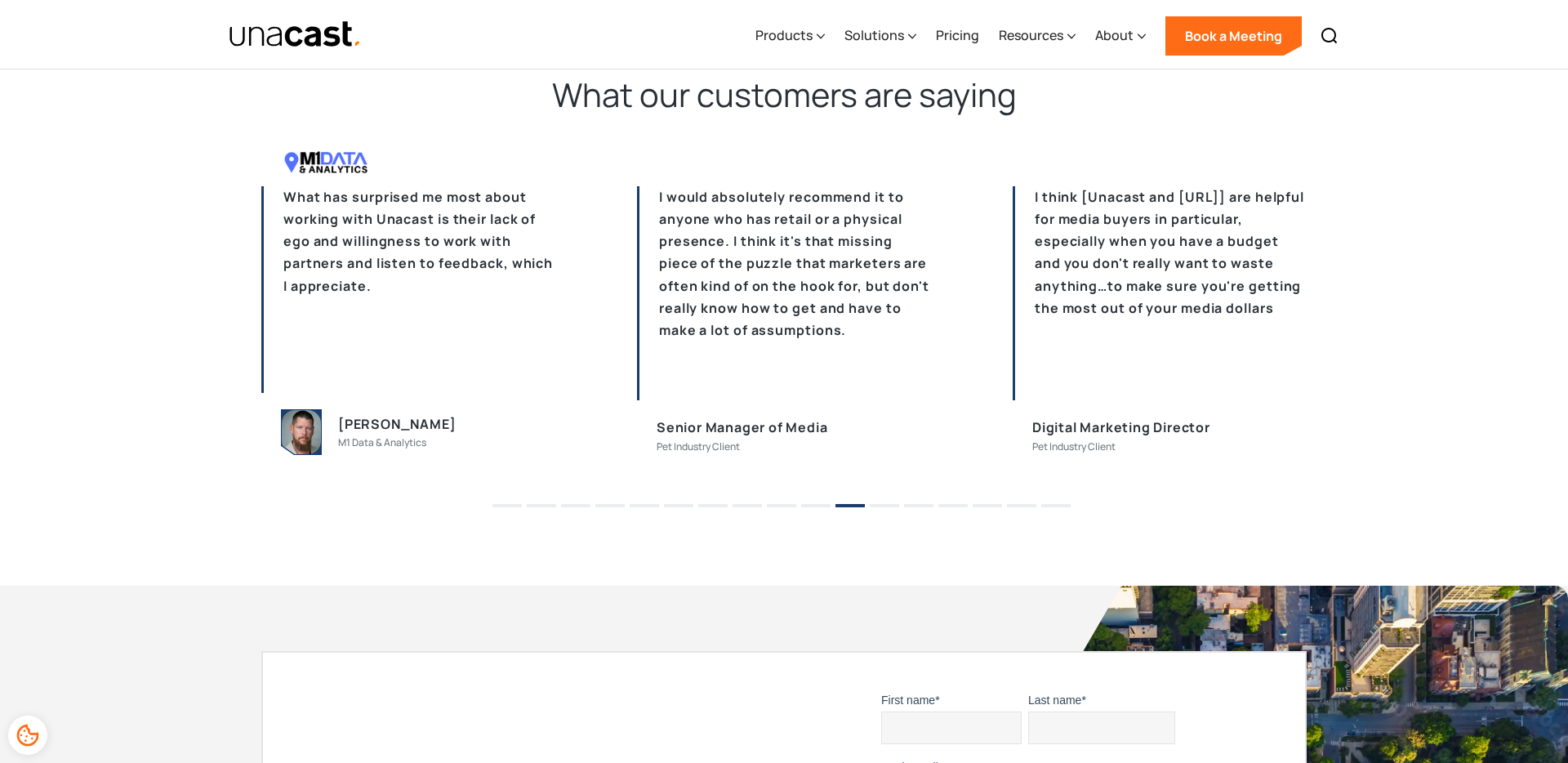
click at [812, 503] on li "10" at bounding box center [816, 500] width 30 height 25
click at [820, 504] on button "10" at bounding box center [816, 505] width 30 height 3
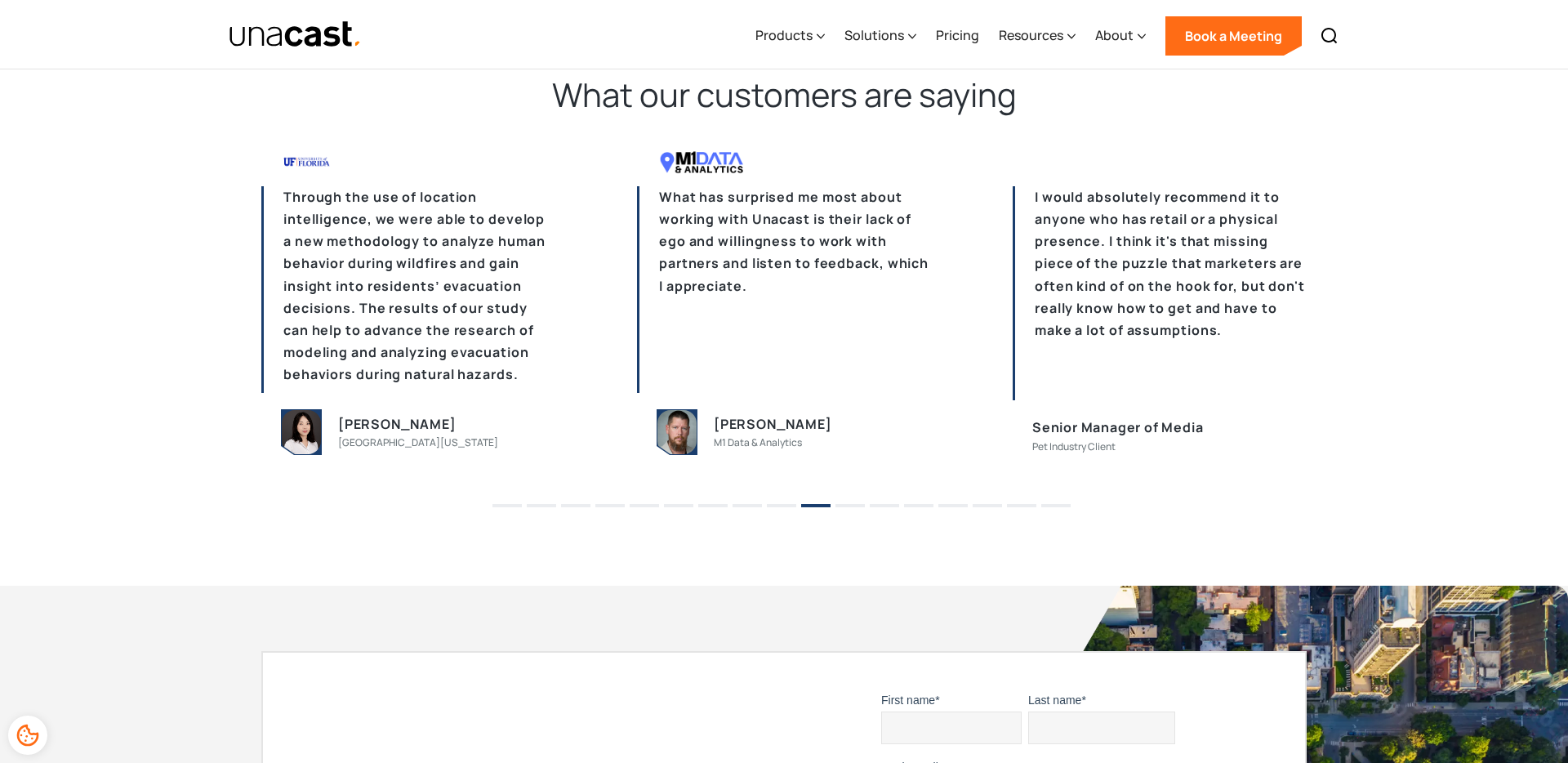
click at [784, 509] on li "9" at bounding box center [782, 500] width 30 height 25
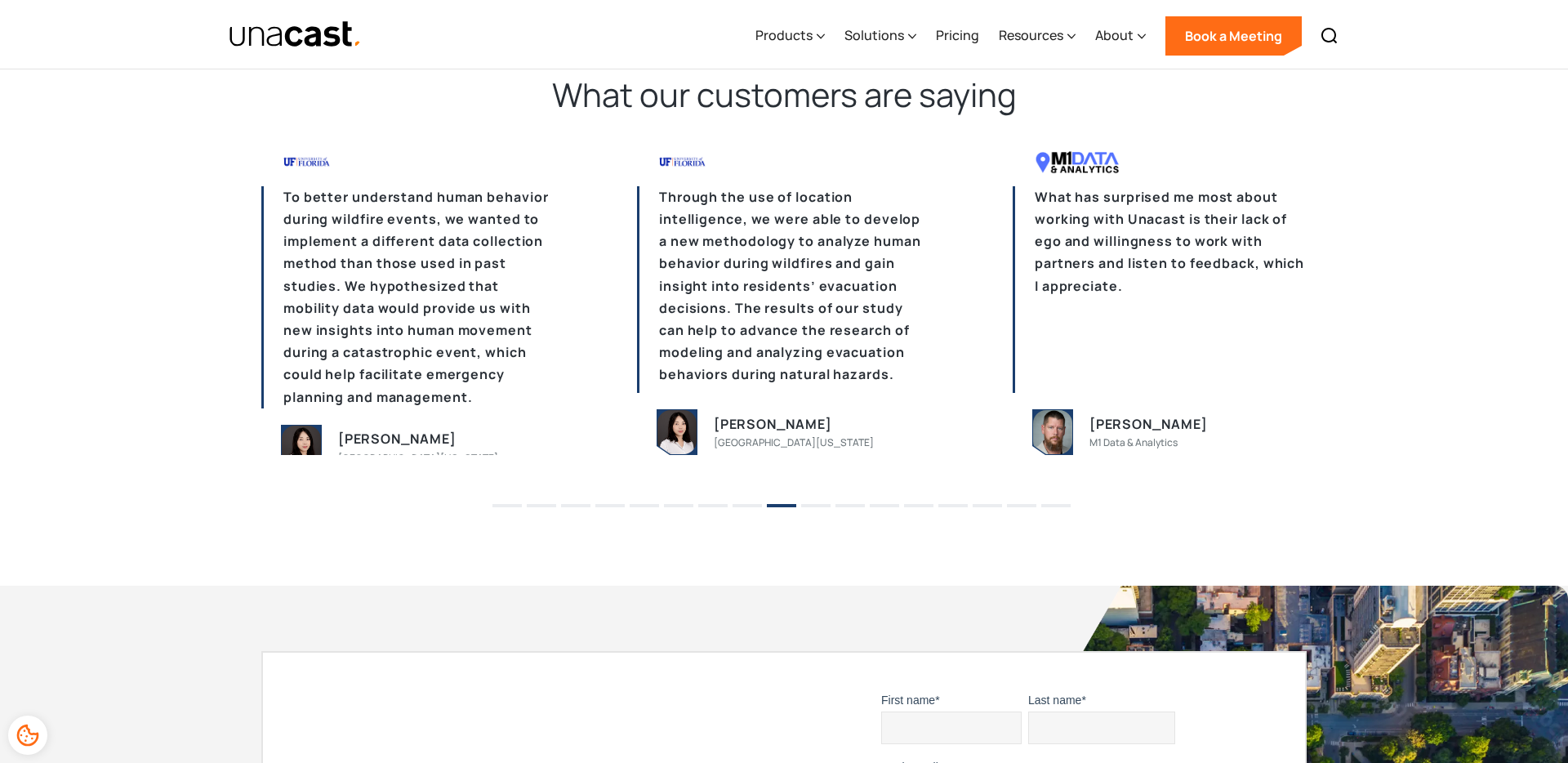
click at [753, 312] on p "Through the use of location intelligence, we were able to develop a new methodo…" at bounding box center [784, 290] width 294 height 207
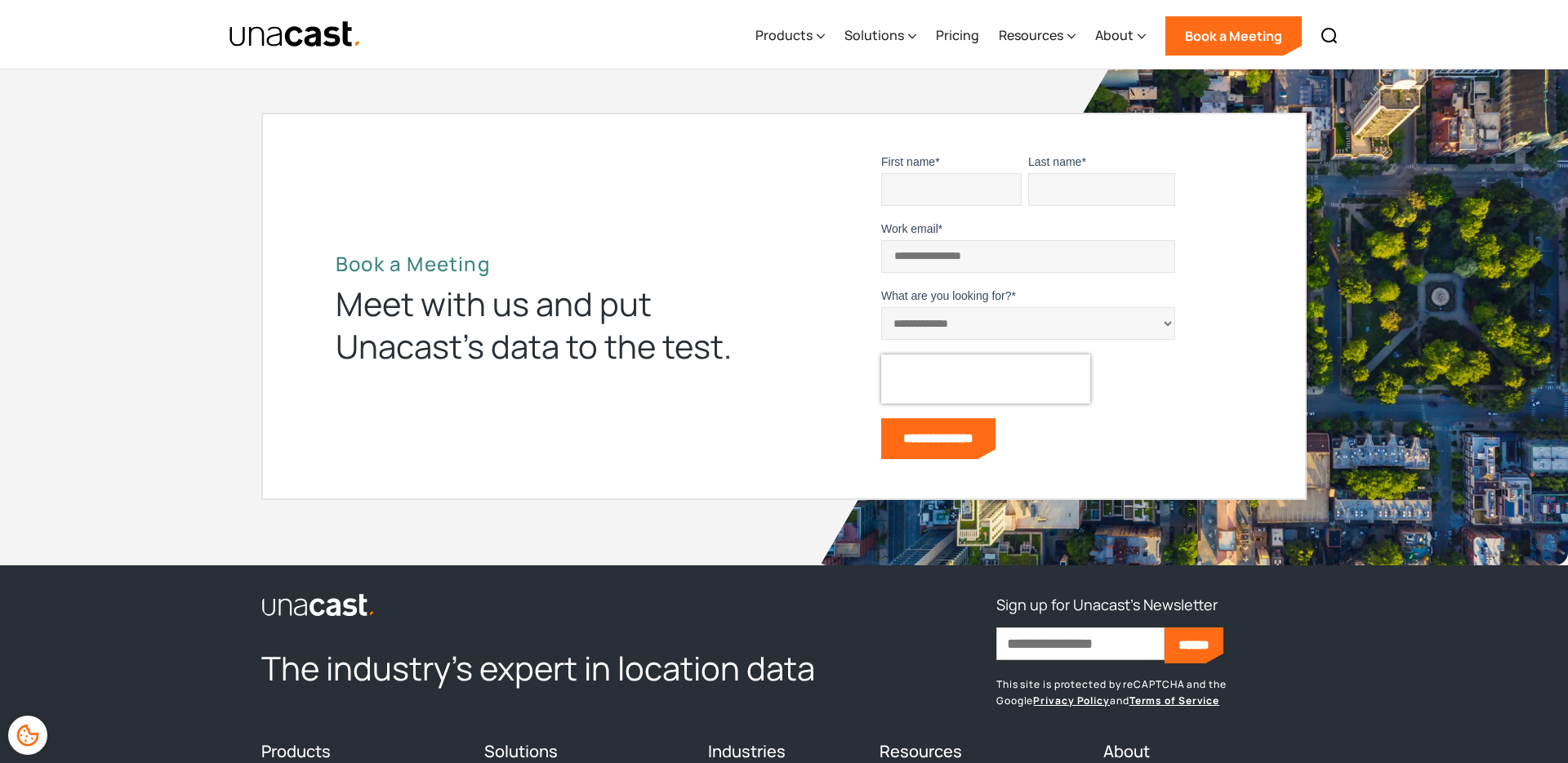
scroll to position [4982, 0]
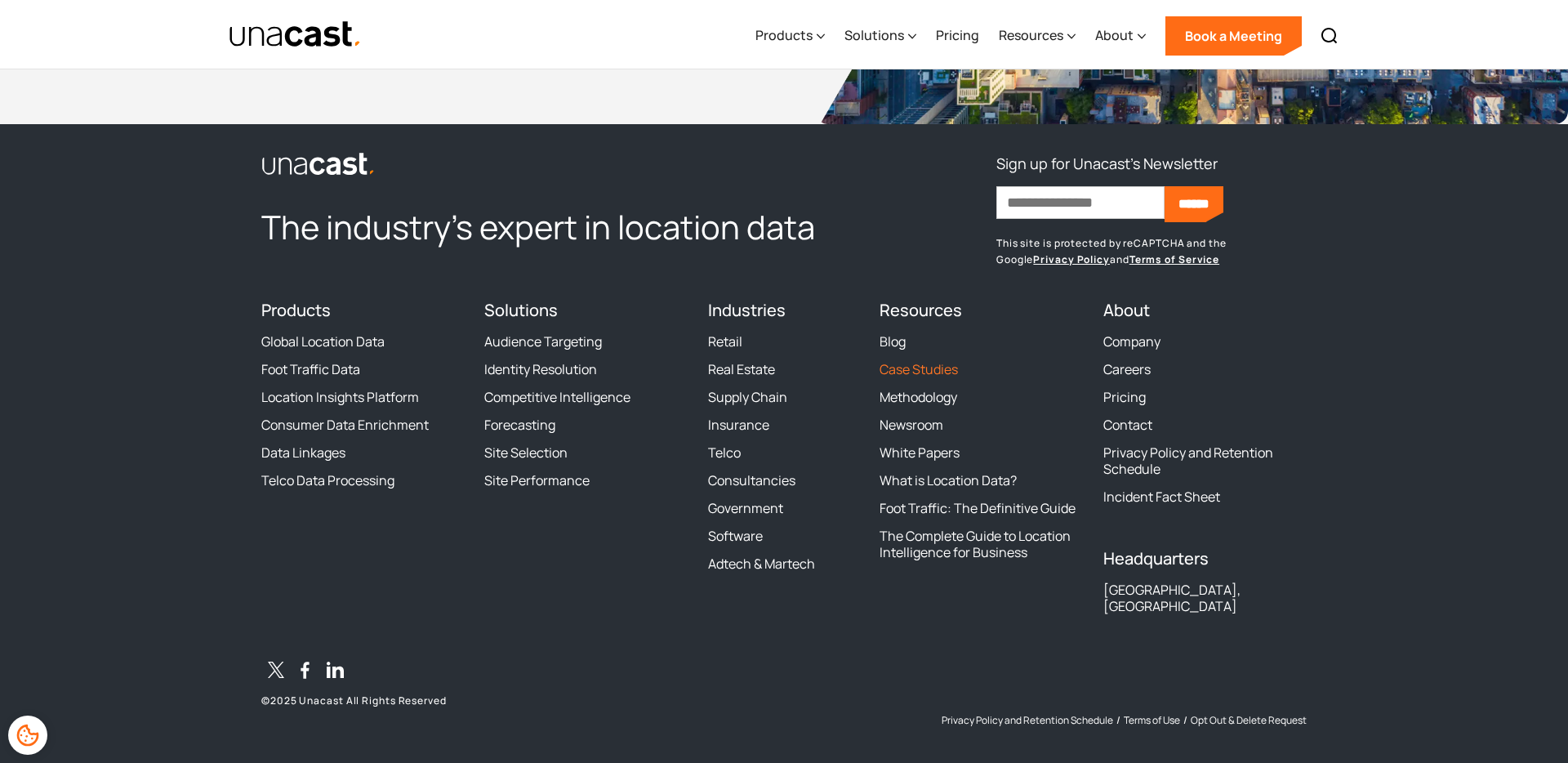
click at [934, 370] on link "Case Studies" at bounding box center [920, 369] width 79 height 17
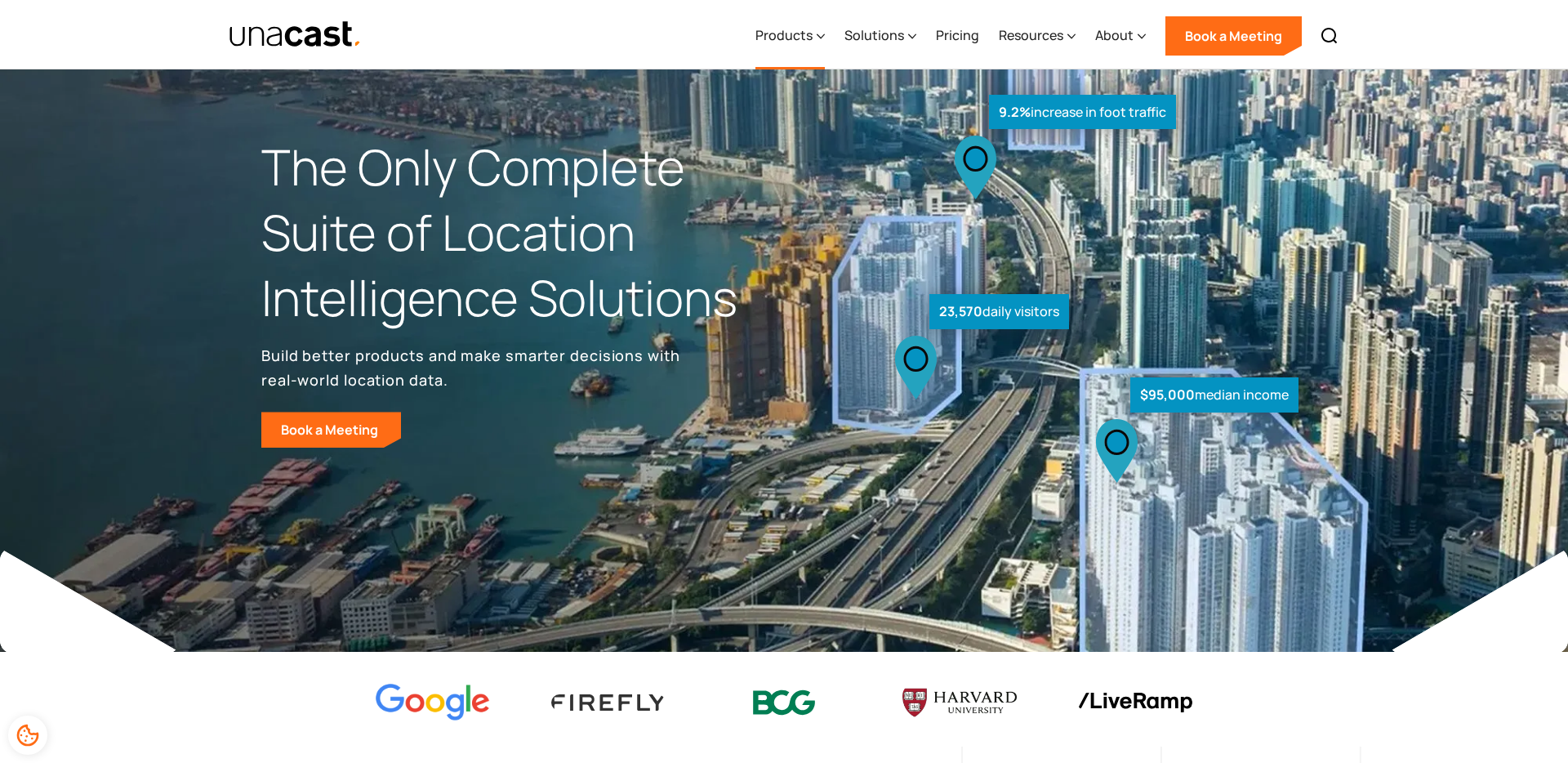
click at [787, 30] on div "Products" at bounding box center [784, 35] width 57 height 20
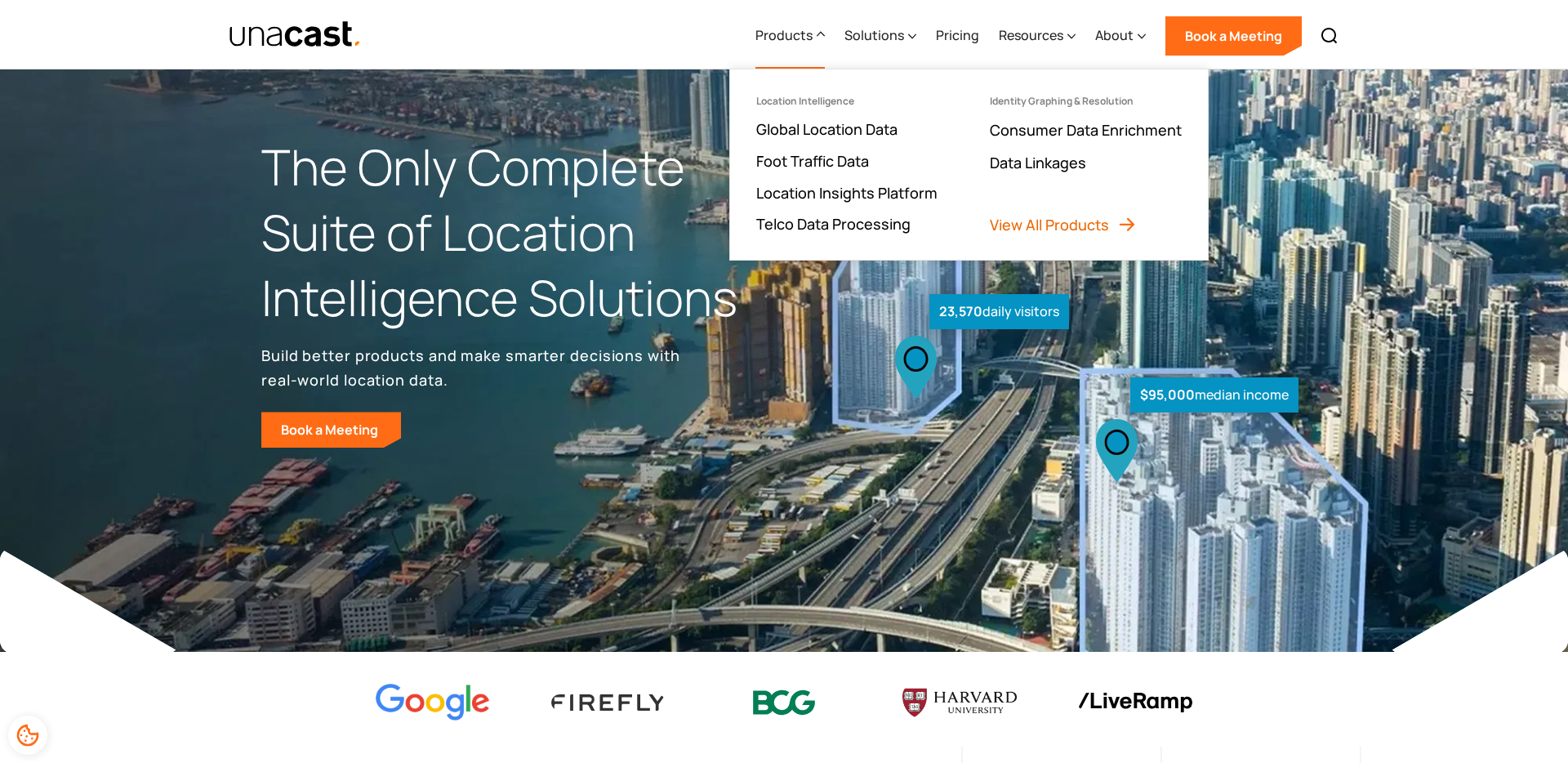
click at [1051, 224] on link "View All Products" at bounding box center [1062, 225] width 147 height 20
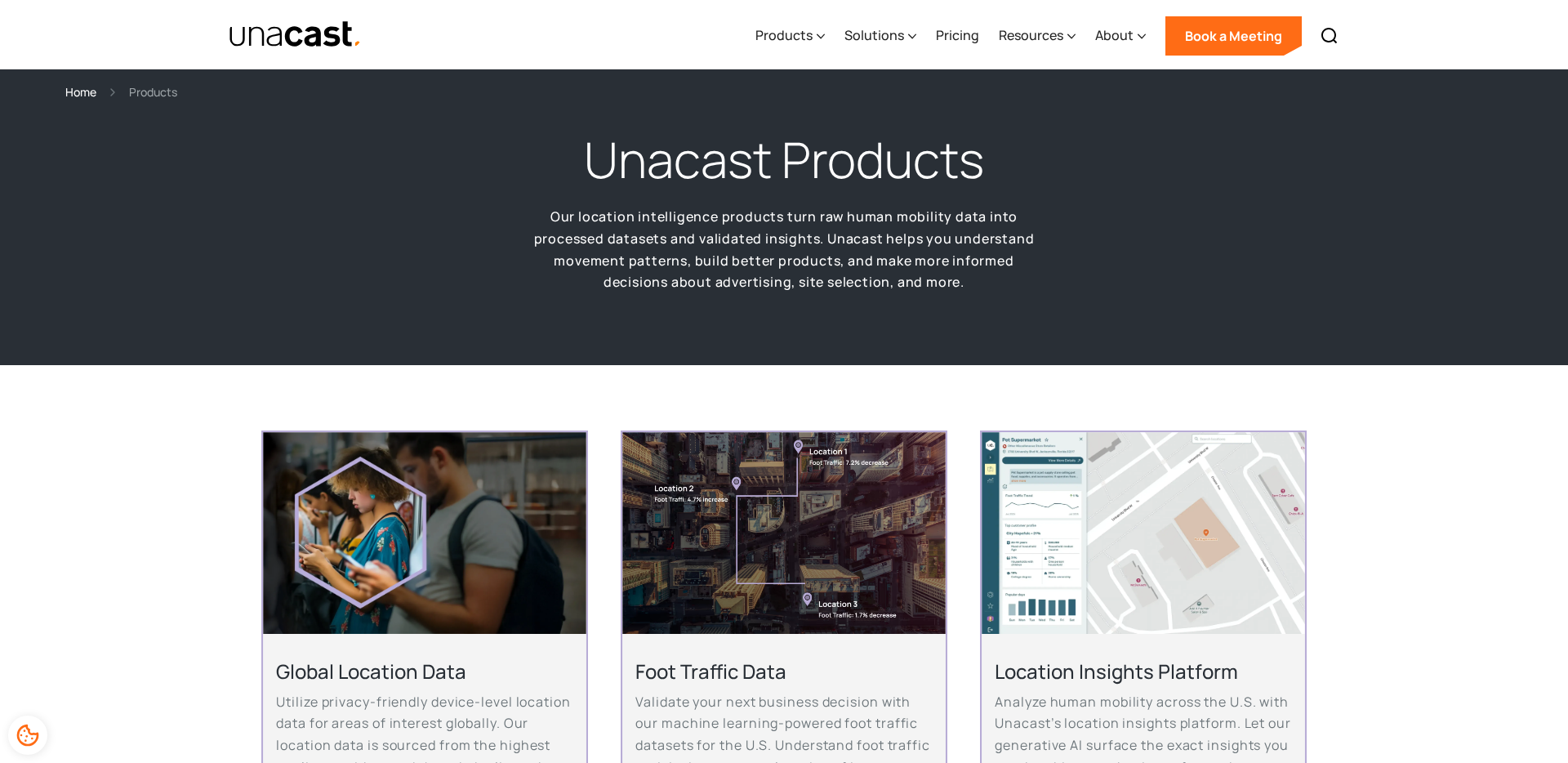
click at [286, 45] on img "home" at bounding box center [295, 35] width 133 height 29
